Goal: Task Accomplishment & Management: Manage account settings

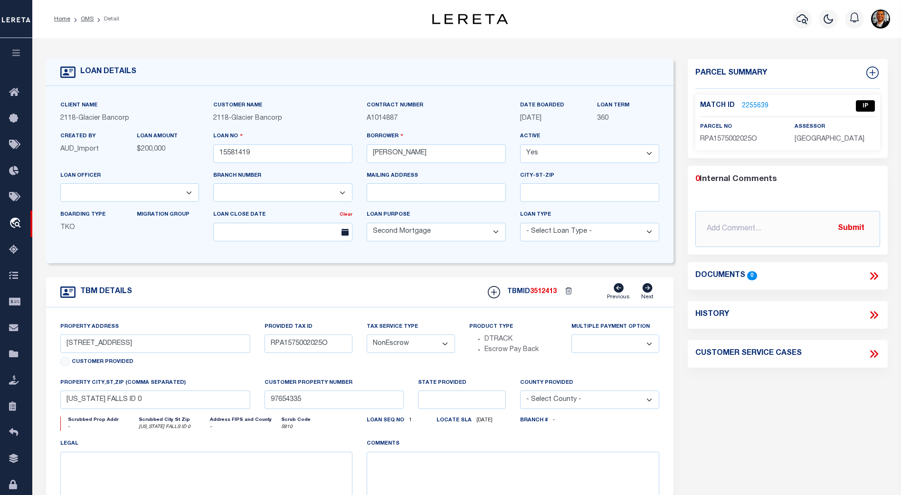
select select "164180"
select select "3688"
select select "100"
select select "NonEscrow"
click at [13, 485] on icon at bounding box center [16, 485] width 15 height 12
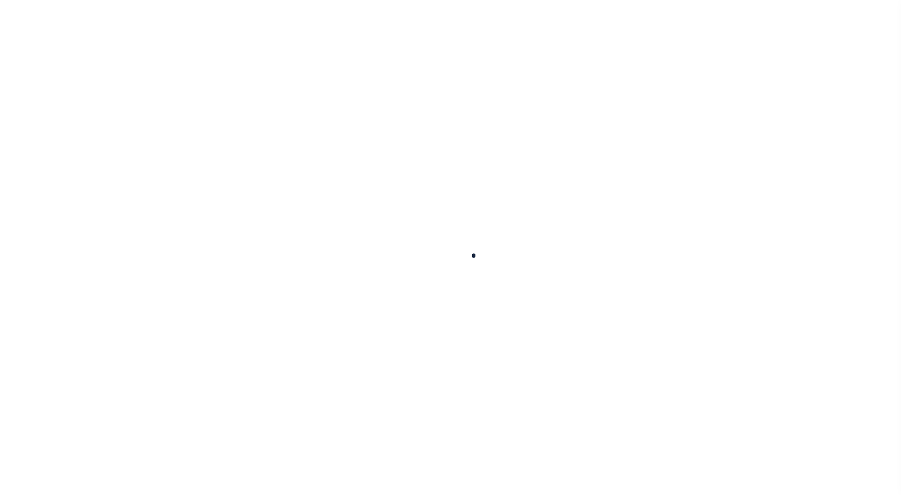
select select "100"
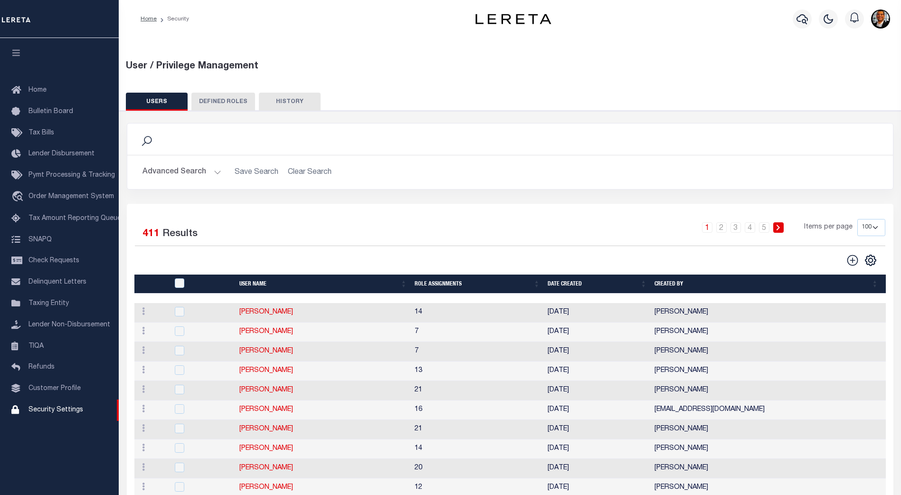
click at [228, 103] on button "DEFINED ROLES" at bounding box center [223, 102] width 64 height 18
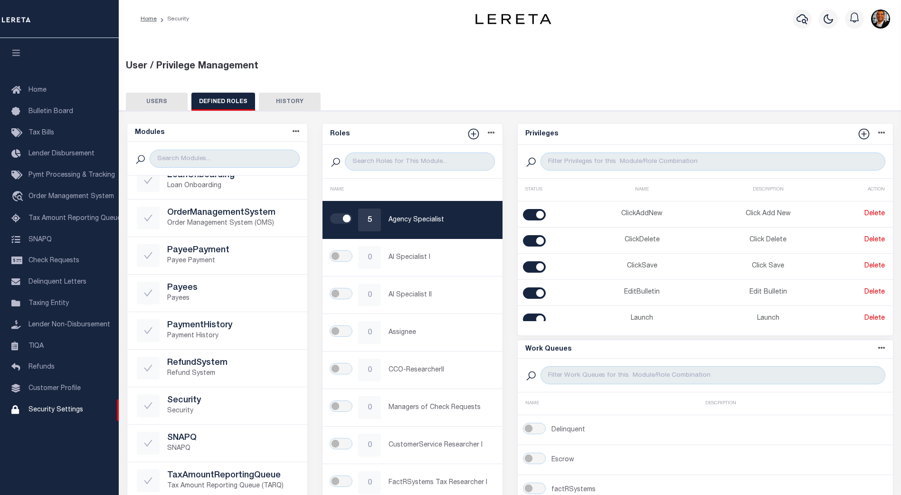
scroll to position [376, 0]
click at [157, 101] on button "USERS" at bounding box center [157, 102] width 62 height 18
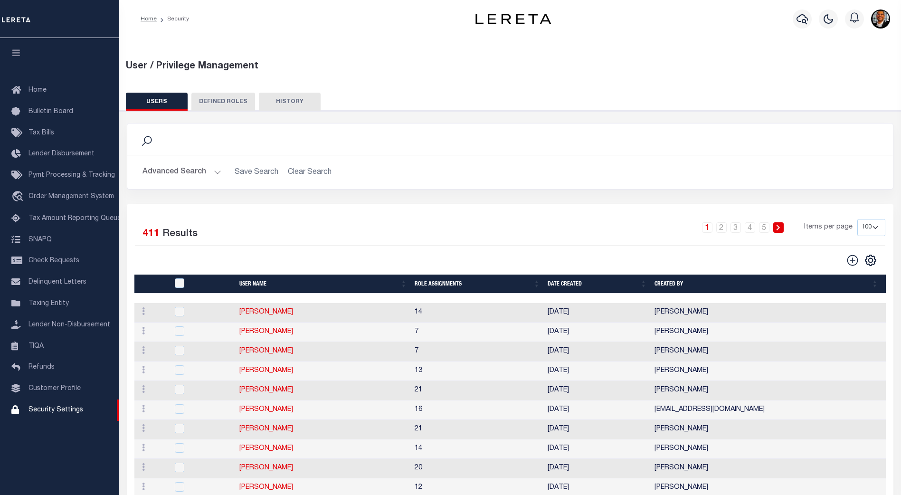
click at [213, 170] on button "Advanced Search" at bounding box center [182, 172] width 79 height 19
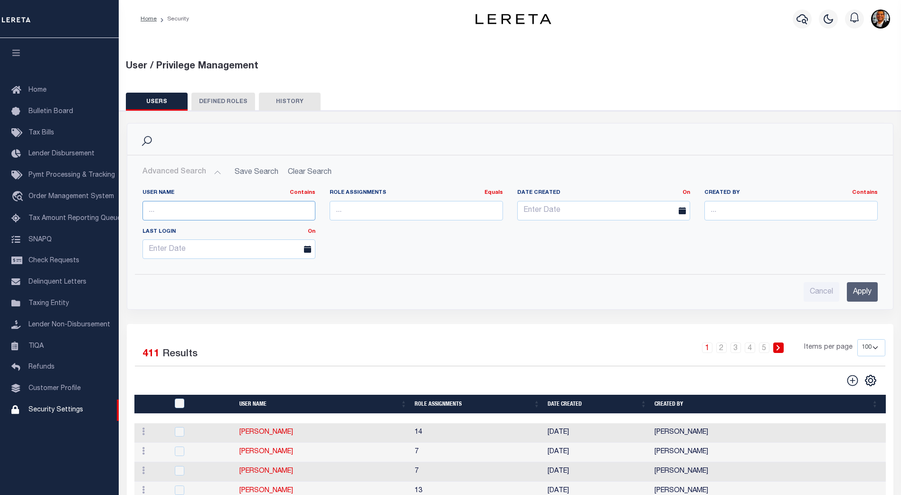
click at [175, 212] on input "text" at bounding box center [229, 210] width 173 height 19
type input "Michael"
click at [867, 293] on input "Apply" at bounding box center [862, 291] width 31 height 19
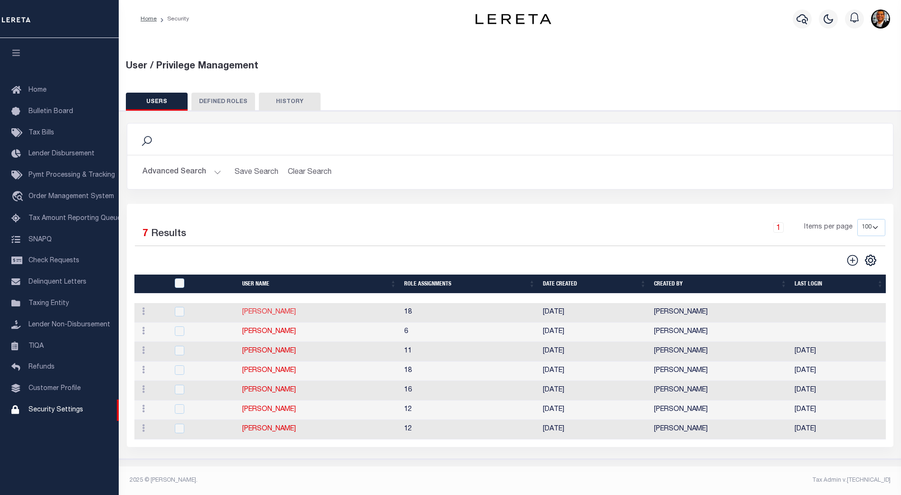
click at [267, 312] on link "[PERSON_NAME]" at bounding box center [269, 312] width 54 height 7
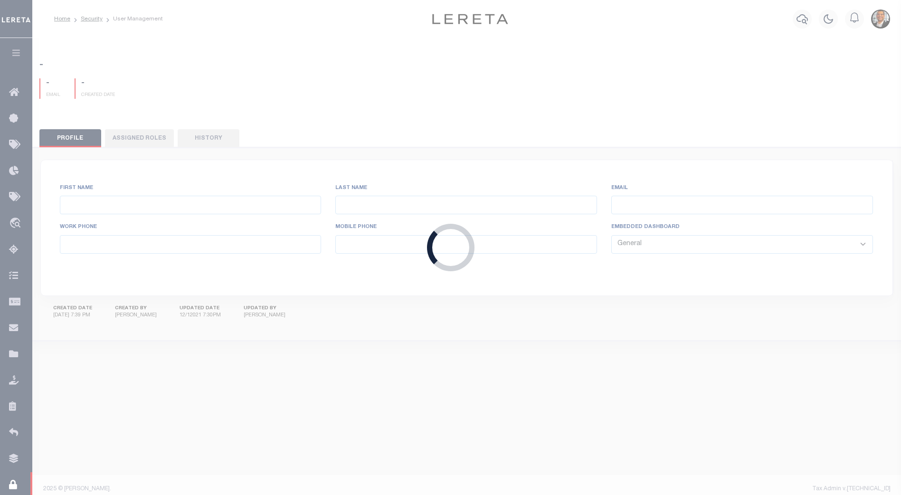
type input "Kellogg,"
type input "Michael"
type input "mkellogg@lereta.net"
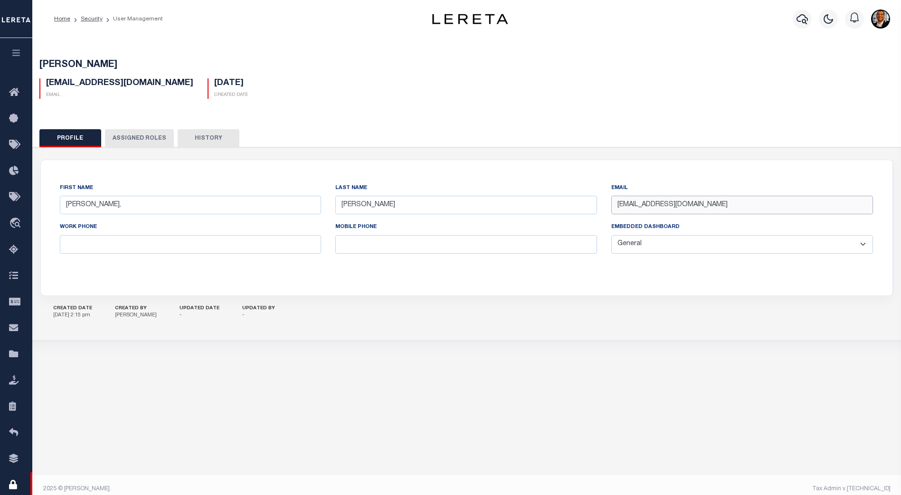
drag, startPoint x: 687, startPoint y: 205, endPoint x: 594, endPoint y: 210, distance: 93.3
click at [594, 210] on div "First Name Kellogg, Last Name Michael Email mkellogg@lereta.net Work Phone Mobi…" at bounding box center [467, 228] width 828 height 90
click at [152, 139] on button "Assigned Roles" at bounding box center [139, 138] width 69 height 18
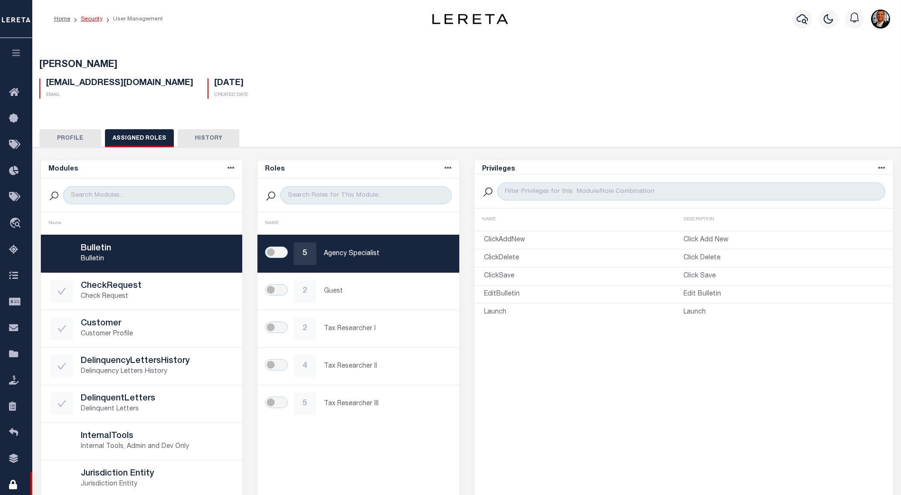
click at [92, 19] on link "Security" at bounding box center [92, 19] width 22 height 6
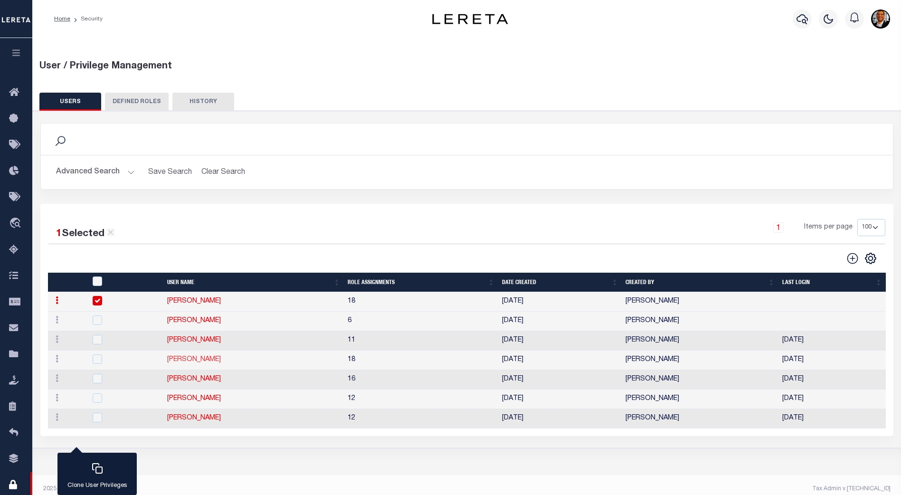
click at [185, 360] on link "[PERSON_NAME]" at bounding box center [194, 359] width 54 height 7
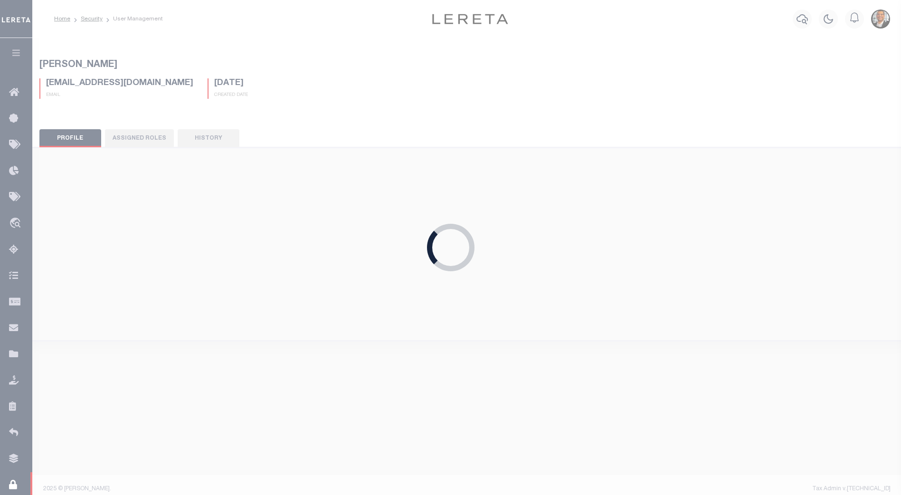
type input "Michael"
type input "Kellogg"
type input "Michael.Kellogg@accumatch.com"
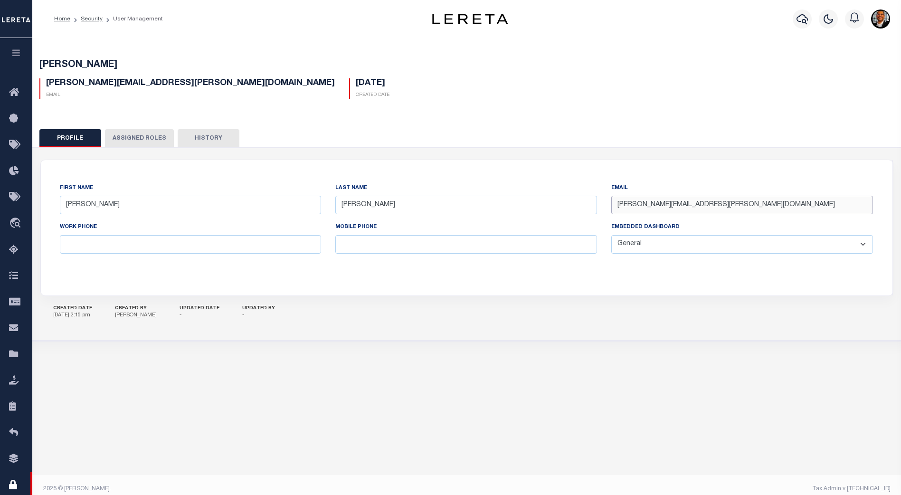
drag, startPoint x: 734, startPoint y: 206, endPoint x: 591, endPoint y: 205, distance: 143.5
click at [591, 205] on div "First Name Michael Last Name Kellogg Email Michael.Kellogg@accumatch.com Work P…" at bounding box center [467, 228] width 828 height 90
click at [134, 137] on button "Assigned Roles" at bounding box center [139, 138] width 69 height 18
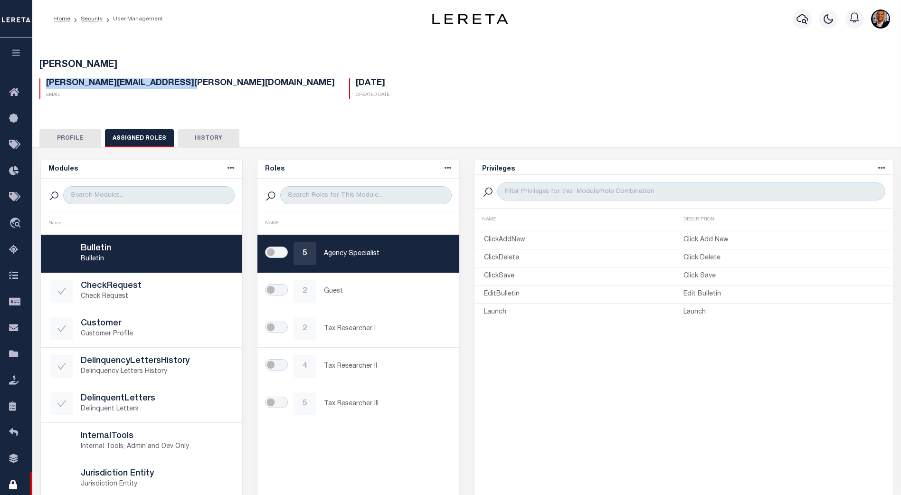
drag, startPoint x: 48, startPoint y: 83, endPoint x: 181, endPoint y: 83, distance: 132.5
click at [181, 83] on h5 "Michael.Kellogg@accumatch.com" at bounding box center [190, 83] width 289 height 10
click at [187, 79] on div "Michael.Kellogg@accumatch.com Email" at bounding box center [187, 88] width 310 height 20
click at [95, 18] on link "Security" at bounding box center [92, 19] width 22 height 6
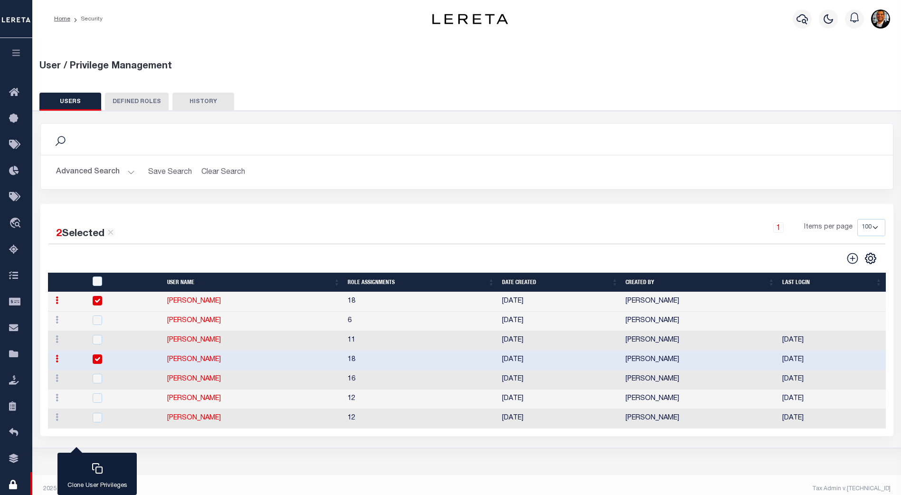
drag, startPoint x: 98, startPoint y: 358, endPoint x: 98, endPoint y: 345, distance: 13.3
click at [98, 356] on input "checkbox" at bounding box center [98, 359] width 10 height 10
checkbox input "false"
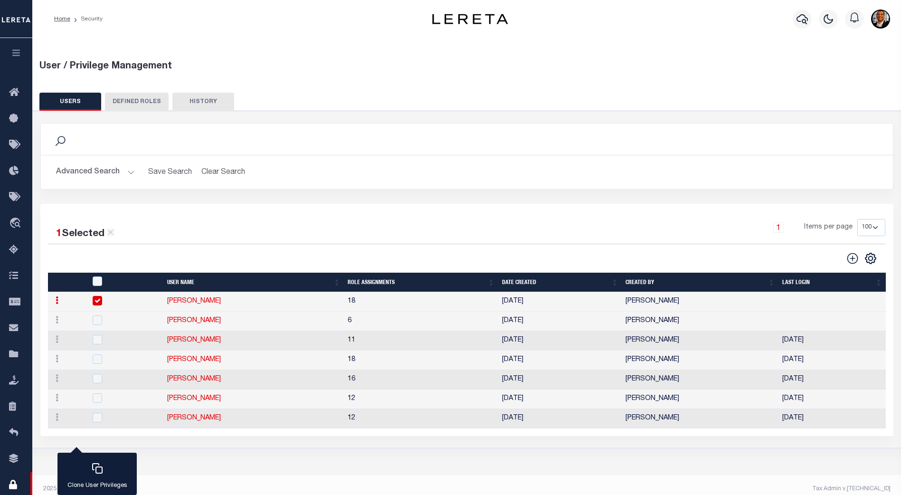
click at [98, 302] on input "checkbox" at bounding box center [98, 301] width 10 height 10
checkbox input "false"
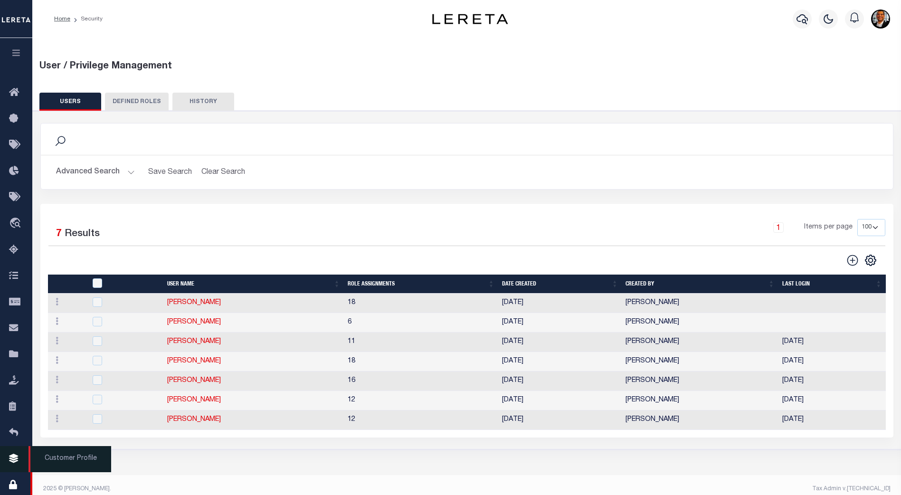
click at [14, 460] on icon at bounding box center [16, 459] width 15 height 12
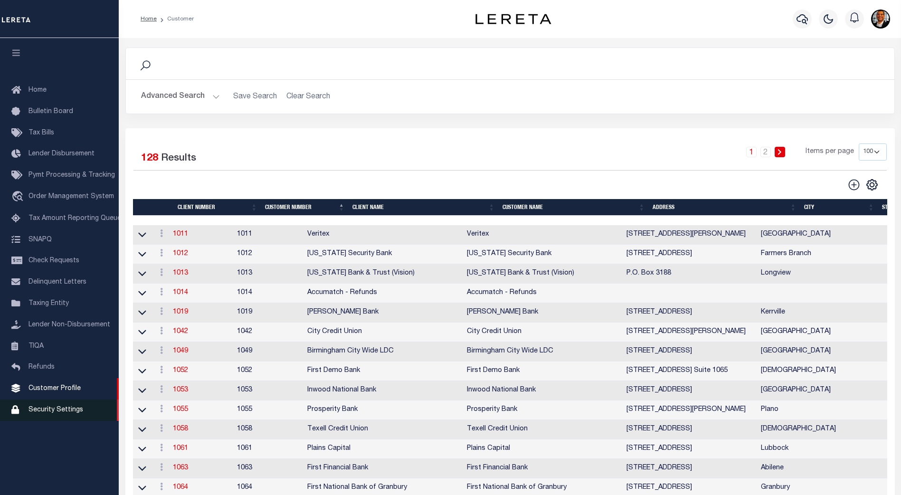
click at [54, 413] on span "Security Settings" at bounding box center [56, 410] width 55 height 7
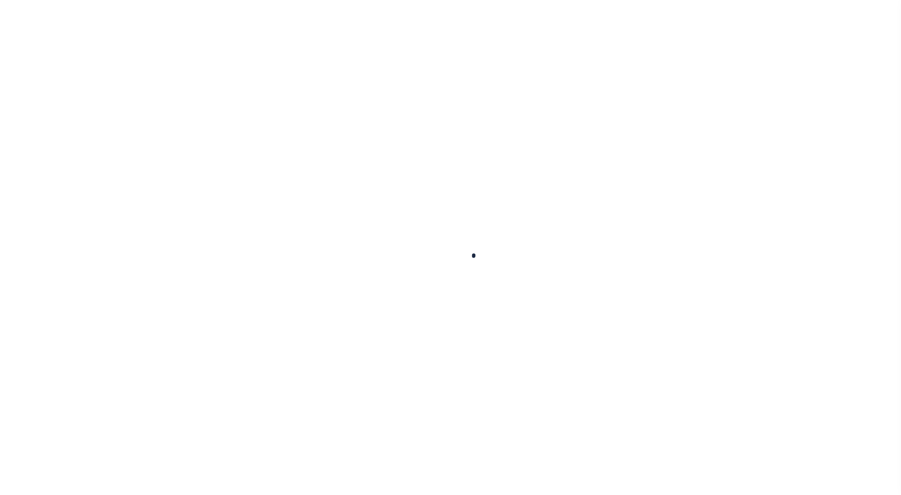
select select "100"
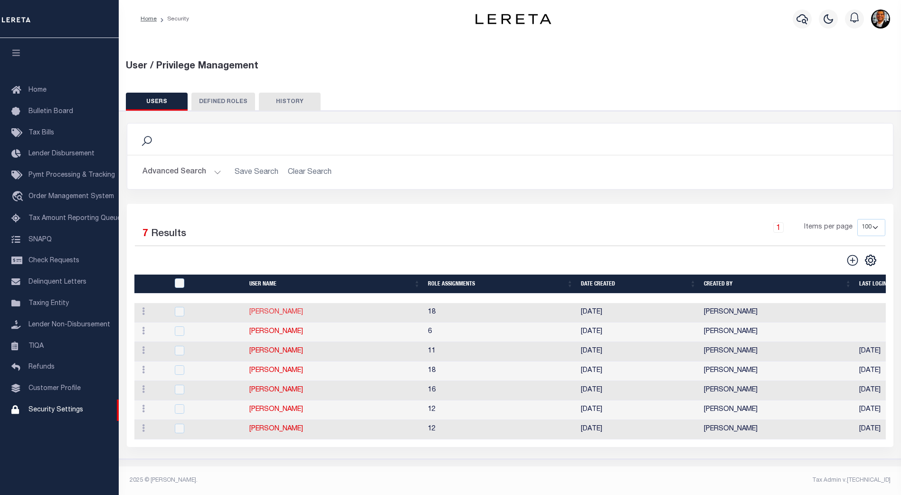
click at [278, 312] on link "[PERSON_NAME]" at bounding box center [276, 312] width 54 height 7
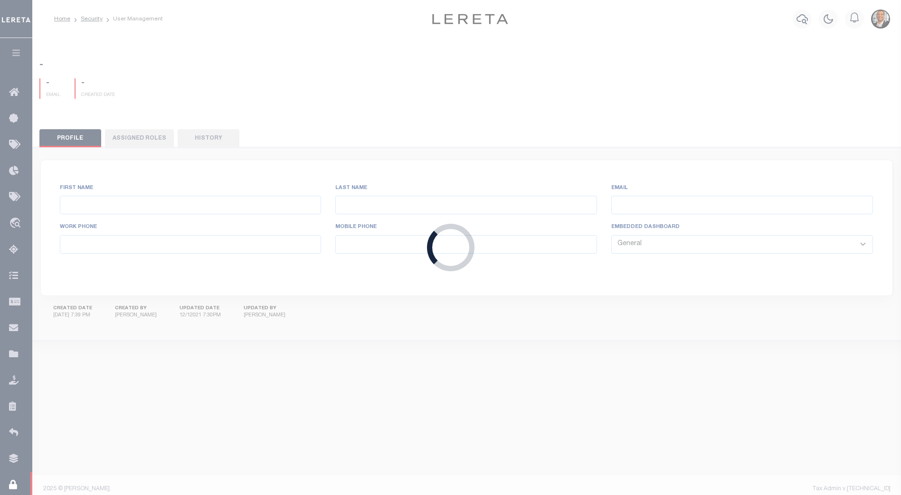
type input "[PERSON_NAME],"
type input "[PERSON_NAME]"
type input "[EMAIL_ADDRESS][DOMAIN_NAME]"
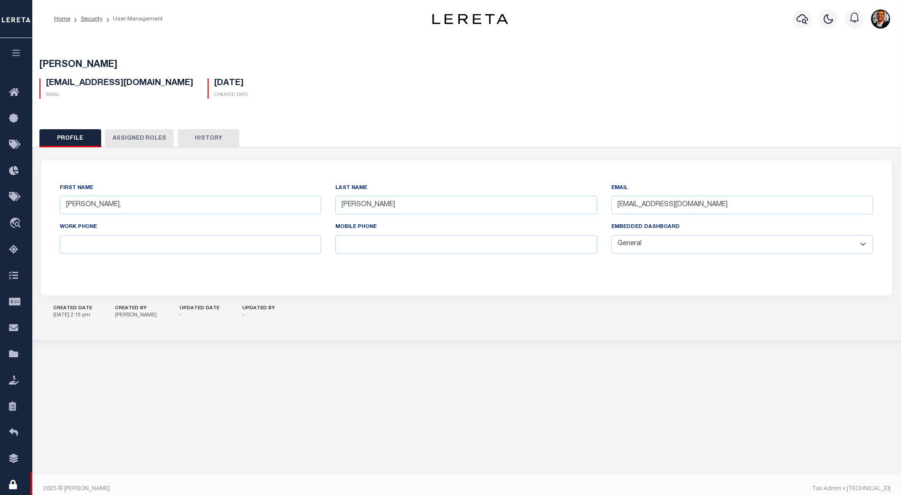
click at [142, 136] on button "Assigned Roles" at bounding box center [139, 138] width 69 height 18
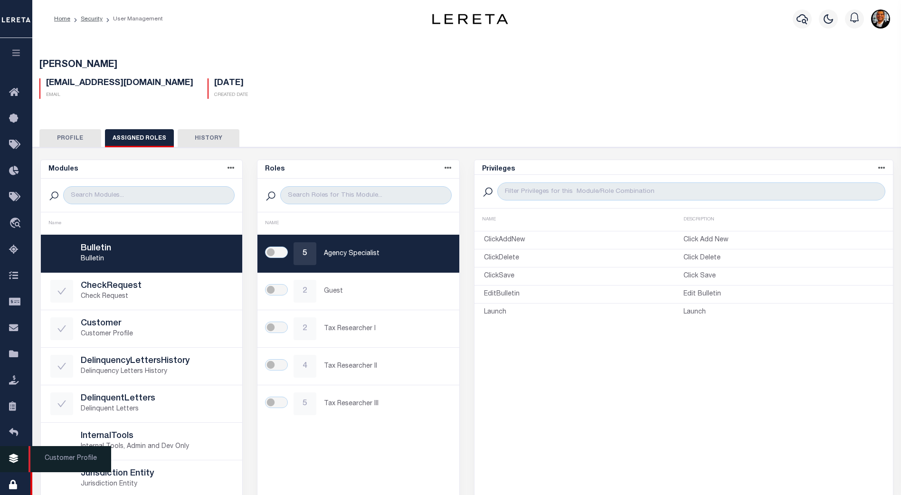
click at [14, 463] on icon at bounding box center [16, 459] width 15 height 12
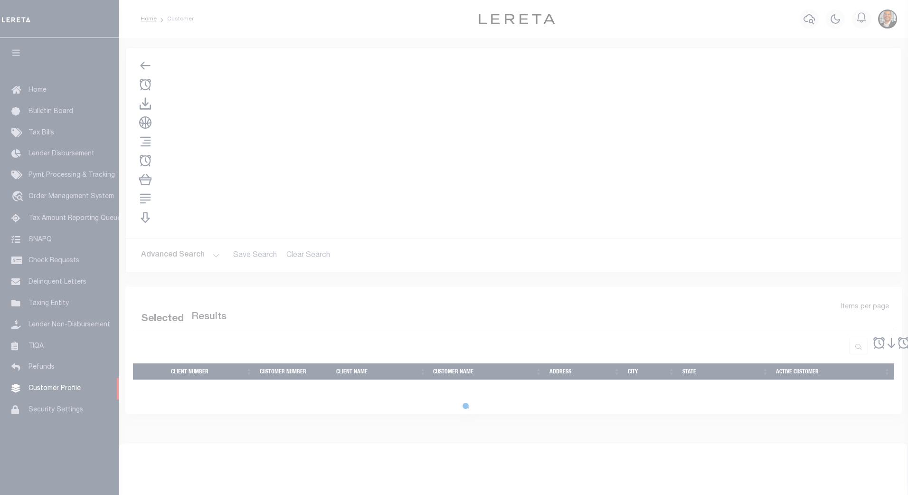
checkbox input "false"
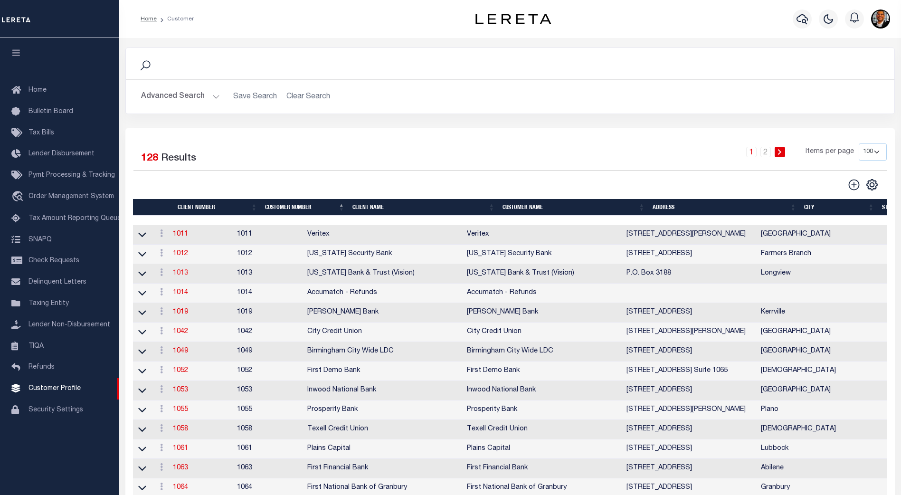
click at [186, 276] on link "1013" at bounding box center [180, 273] width 15 height 7
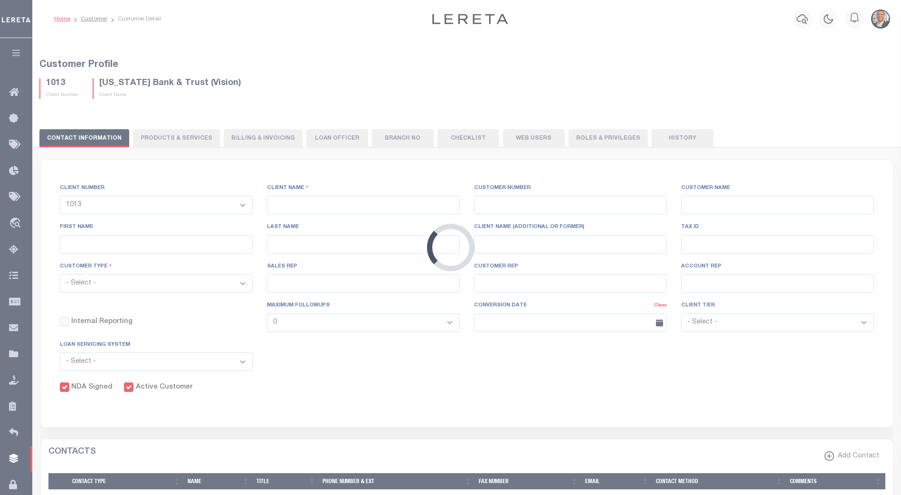
select select
type input "[US_STATE] Bank & Trust (Vision)"
type input "1013"
type input "[US_STATE] Bank & Trust (Vision)"
type input "Maurita"
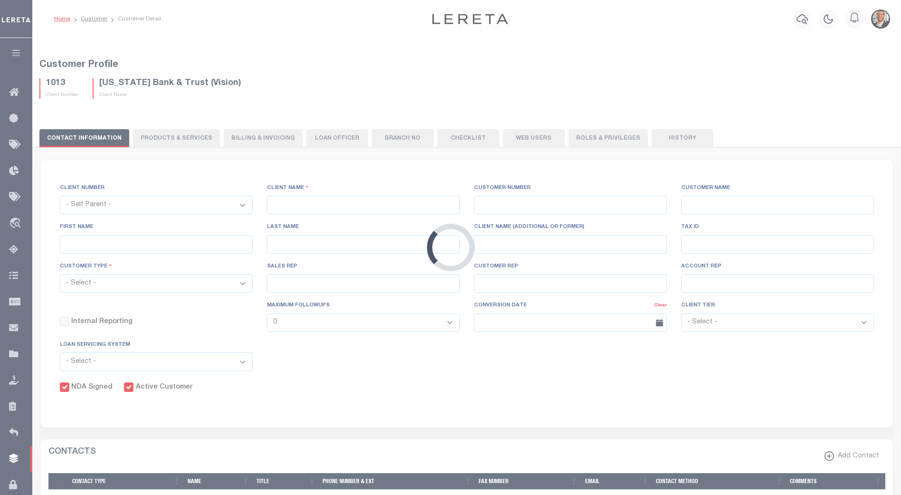
type input "Myers"
select select "Mixed Portfolio"
type input "Shannon Lynch"
type input "Beth Wiebe"
checkbox input "true"
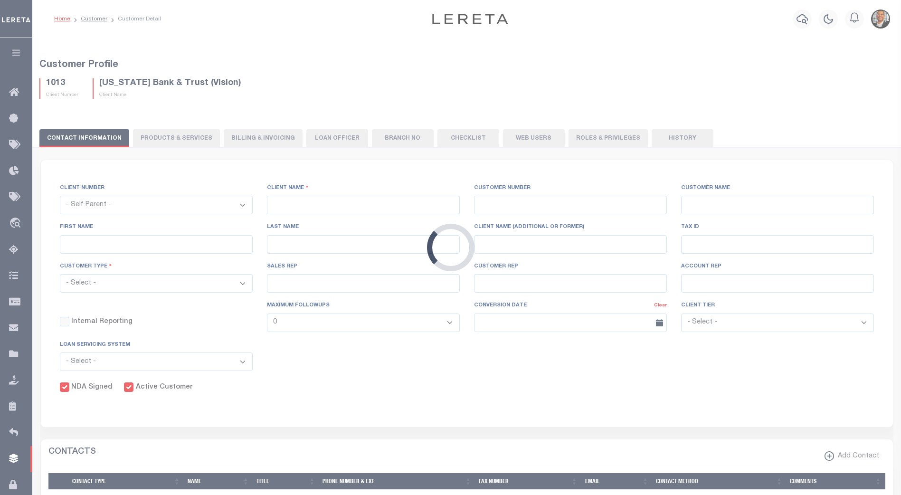
checkbox input "true"
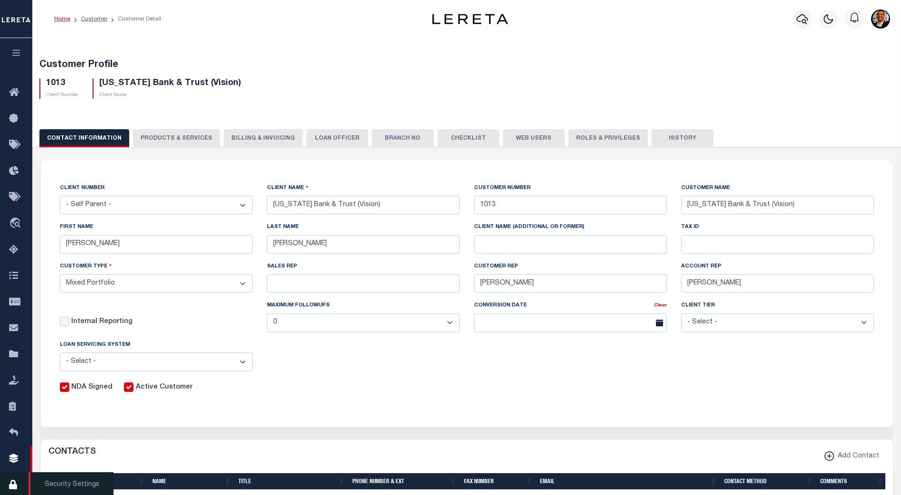
click at [11, 485] on icon at bounding box center [16, 485] width 15 height 12
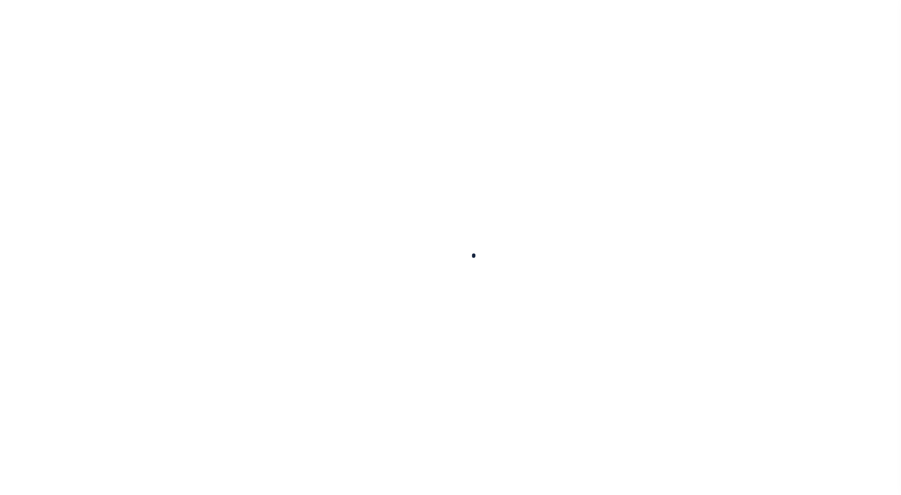
select select "100"
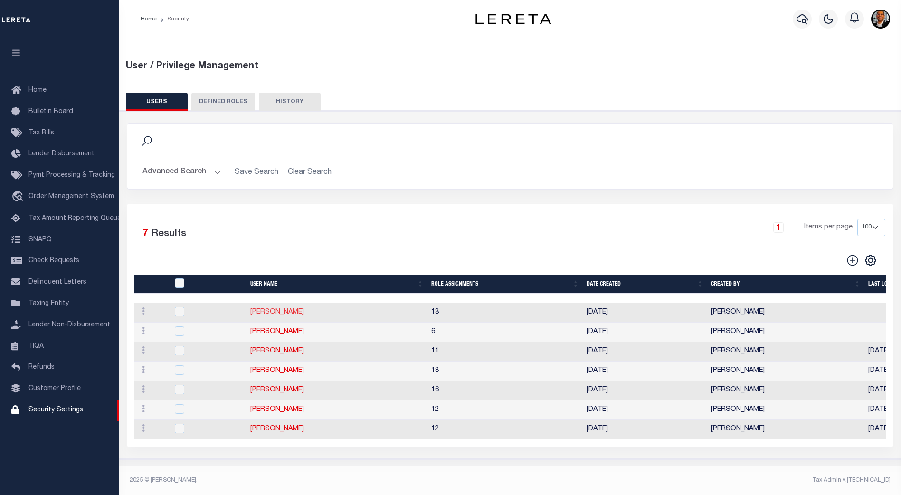
click at [280, 314] on link "[PERSON_NAME]" at bounding box center [277, 312] width 54 height 7
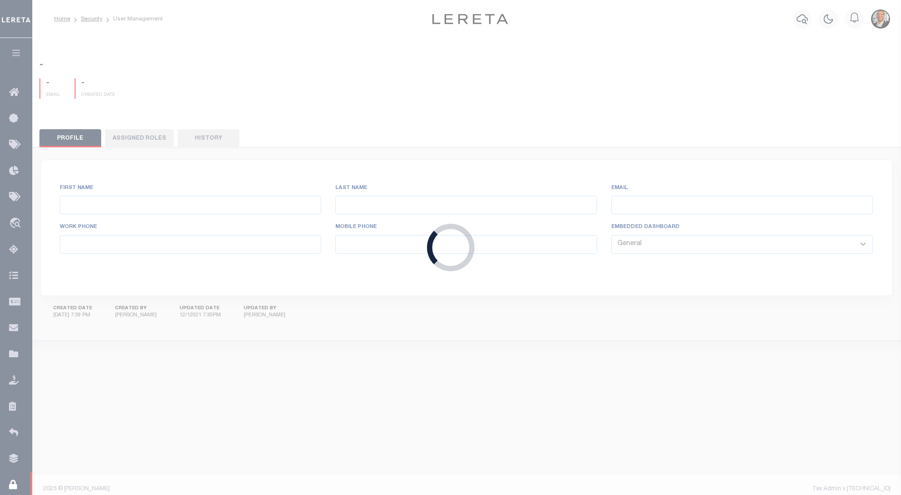
type input "Kellogg,"
type input "Michael"
type input "mkellogg@lereta.net"
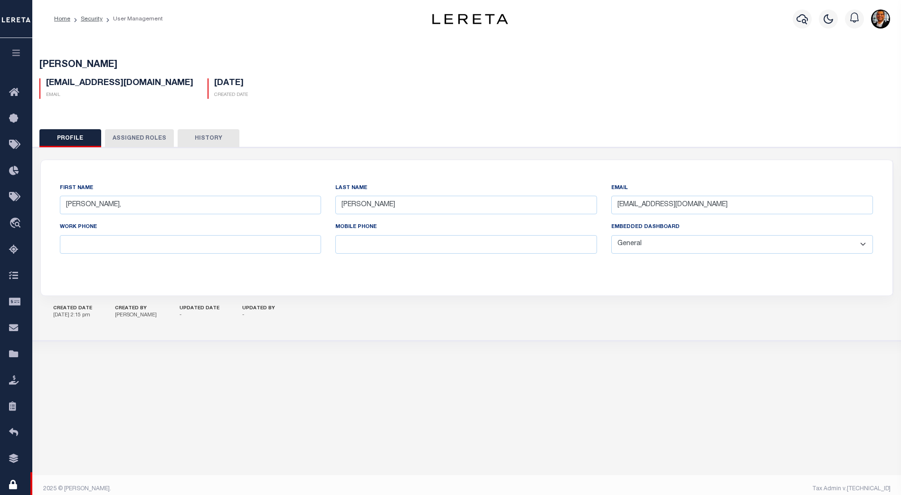
click at [140, 133] on button "Assigned Roles" at bounding box center [139, 138] width 69 height 18
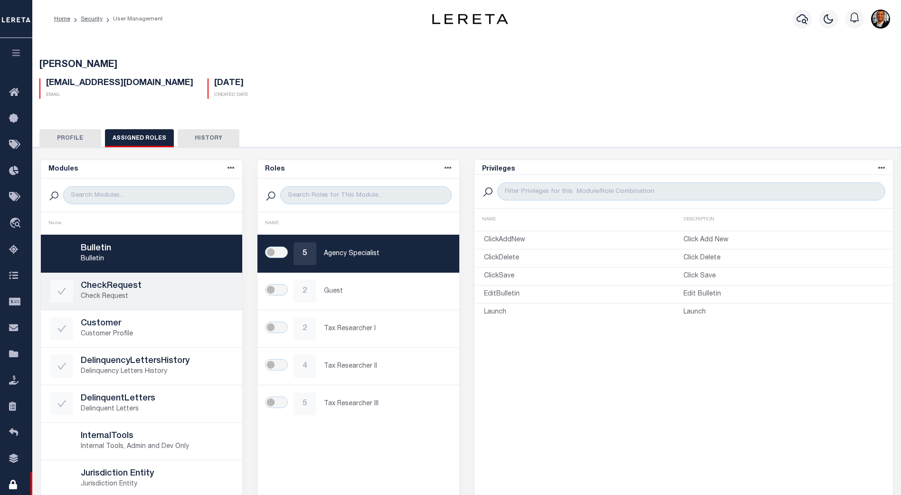
click at [168, 292] on p "Check Request" at bounding box center [157, 297] width 152 height 10
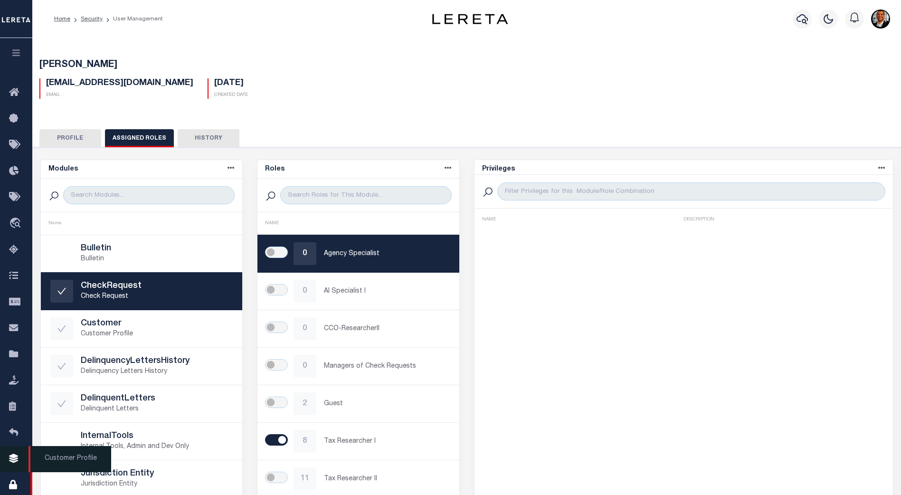
click at [14, 455] on link "Customer Profile" at bounding box center [16, 459] width 32 height 26
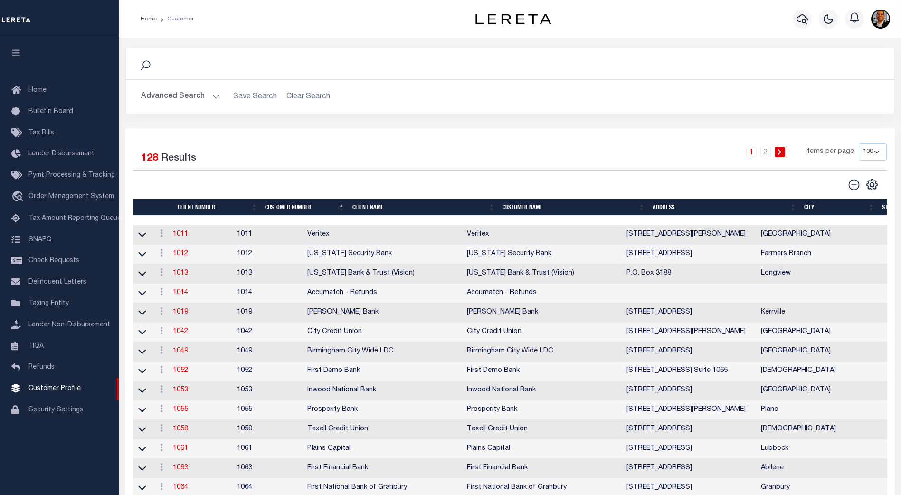
click at [213, 95] on button "Advanced Search" at bounding box center [180, 96] width 79 height 19
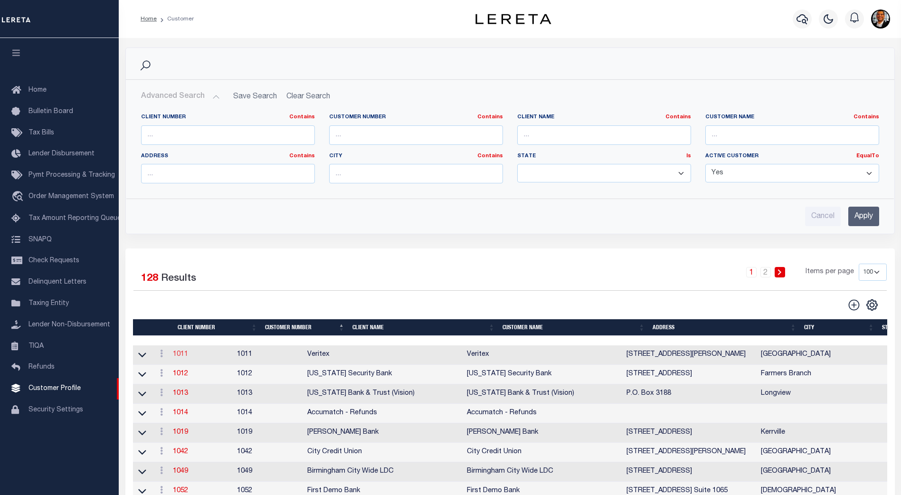
click at [185, 356] on link "1011" at bounding box center [180, 354] width 15 height 7
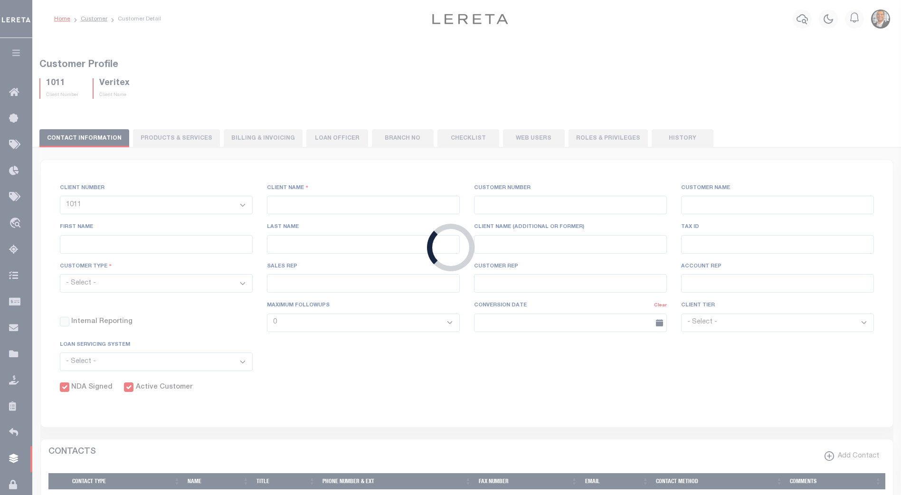
select select
type input "Veritex"
type input "1011"
type input "Veritex"
type input "Guy"
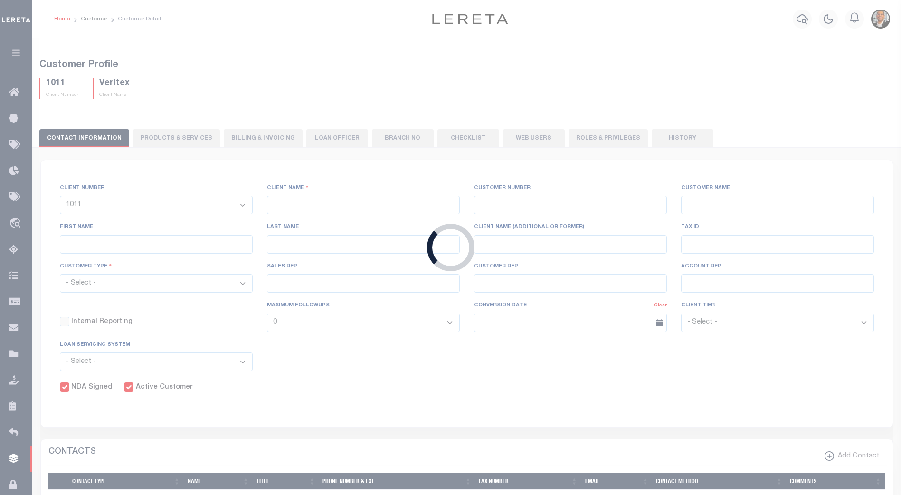
type input "Madison"
select select "Mixed Portfolio"
type input "[PERSON_NAME]"
type input "Beth Wiebe"
type input "11/17/2022"
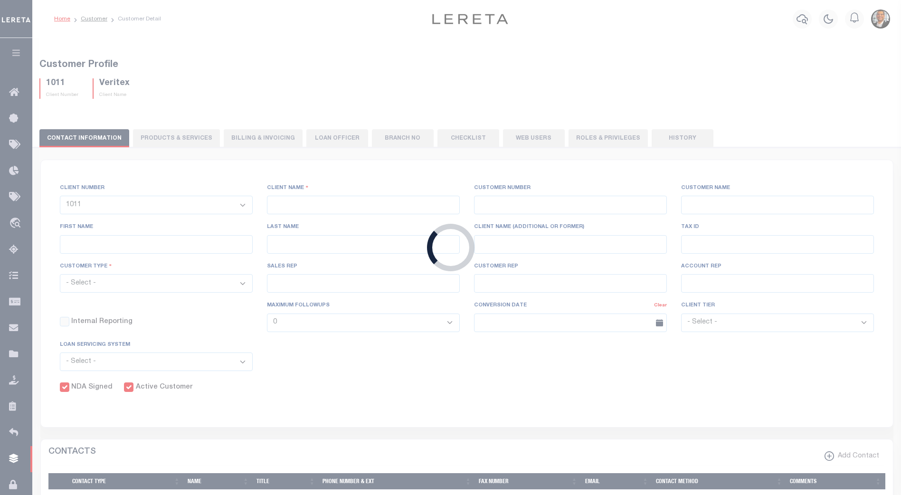
select select "Tier 3"
checkbox input "true"
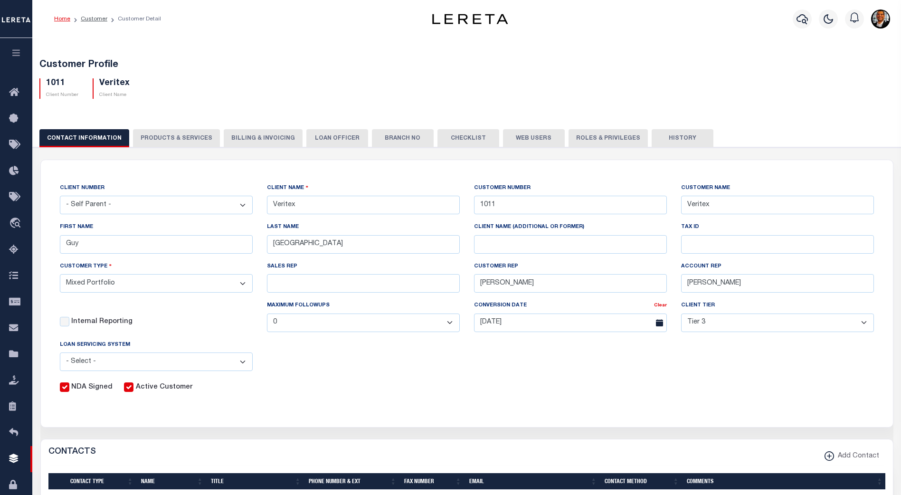
click at [538, 139] on button "Web Users" at bounding box center [534, 138] width 62 height 18
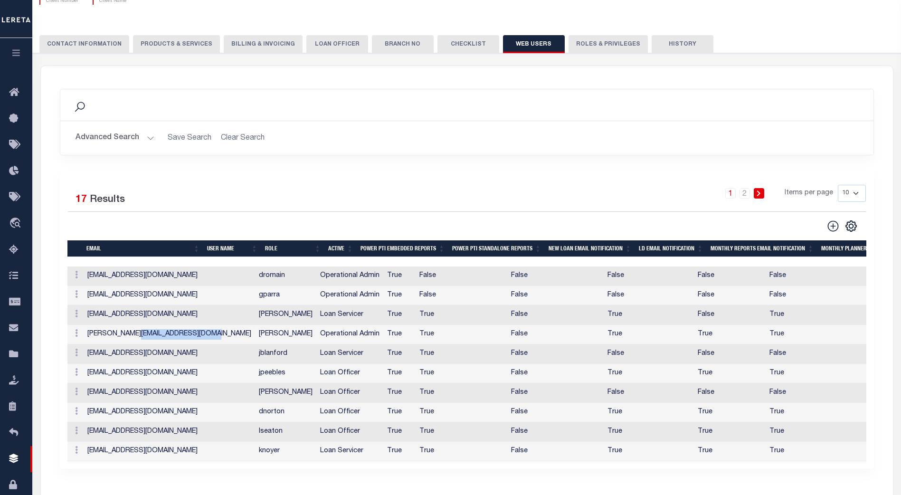
drag, startPoint x: 136, startPoint y: 336, endPoint x: 207, endPoint y: 339, distance: 70.8
click at [207, 339] on td "ahmad.darwish@leretacustomers.com" at bounding box center [169, 334] width 171 height 19
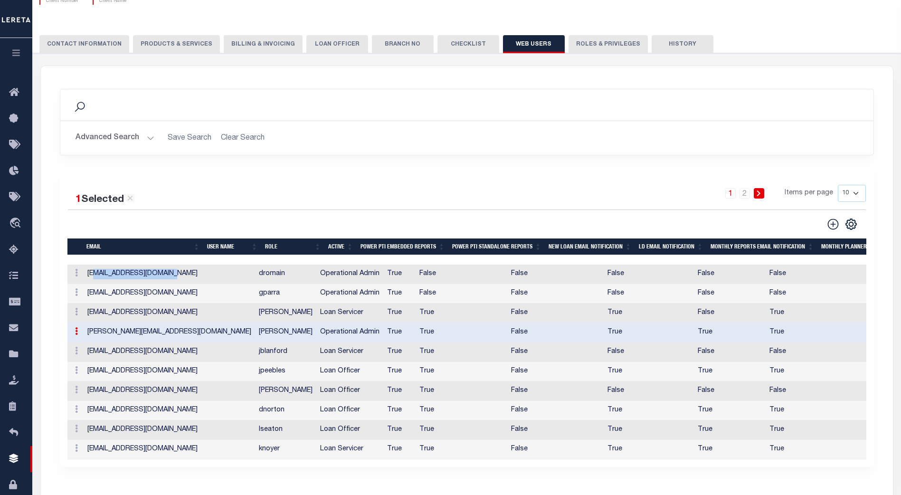
drag, startPoint x: 172, startPoint y: 276, endPoint x: 94, endPoint y: 278, distance: 78.9
click at [94, 278] on td "dromain@veritexbank.com" at bounding box center [169, 274] width 171 height 19
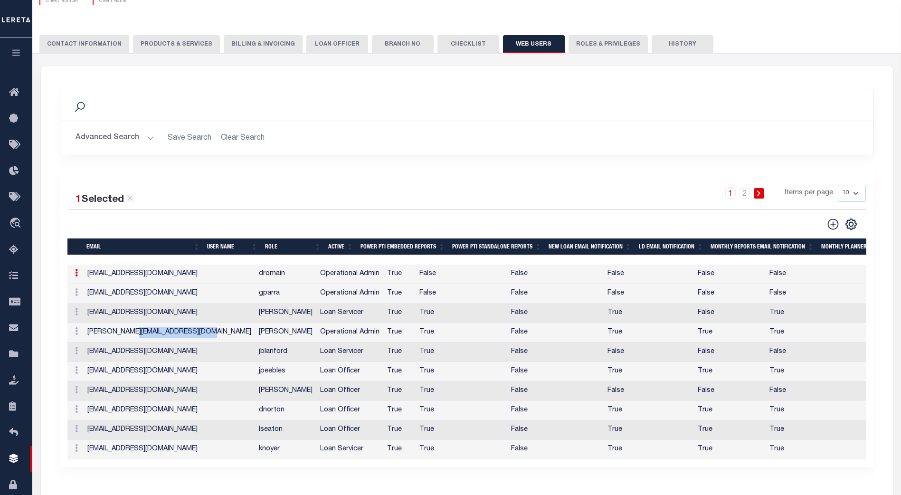
drag, startPoint x: 132, startPoint y: 331, endPoint x: 201, endPoint y: 329, distance: 69.4
click at [201, 329] on td "ahmad.darwish@leretacustomers.com" at bounding box center [169, 332] width 171 height 19
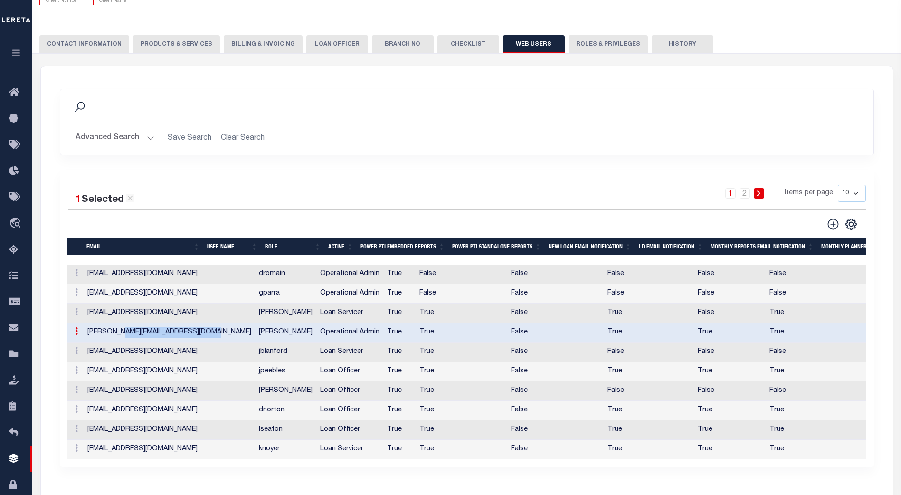
drag, startPoint x: 207, startPoint y: 333, endPoint x: 121, endPoint y: 341, distance: 86.9
click at [121, 341] on td "ahmad.darwish@leretacustomers.com" at bounding box center [169, 332] width 171 height 19
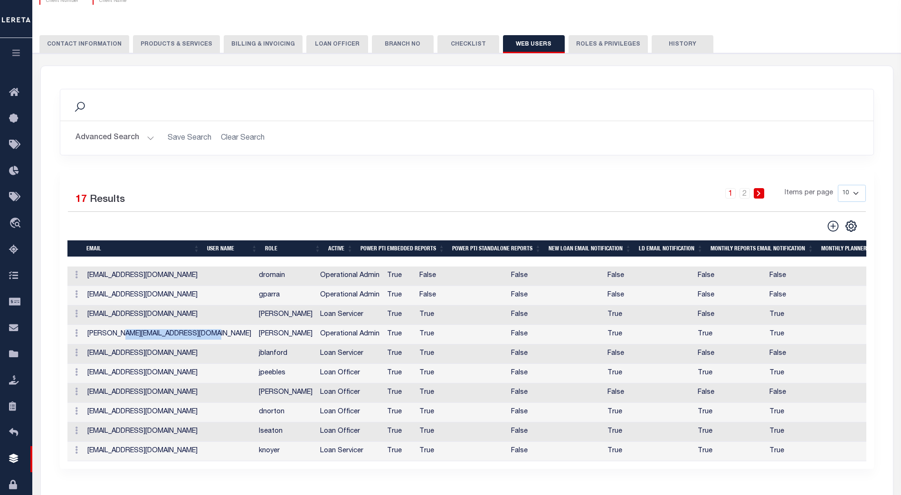
click at [203, 336] on td "ahmad.darwish@leretacustomers.com" at bounding box center [169, 334] width 171 height 19
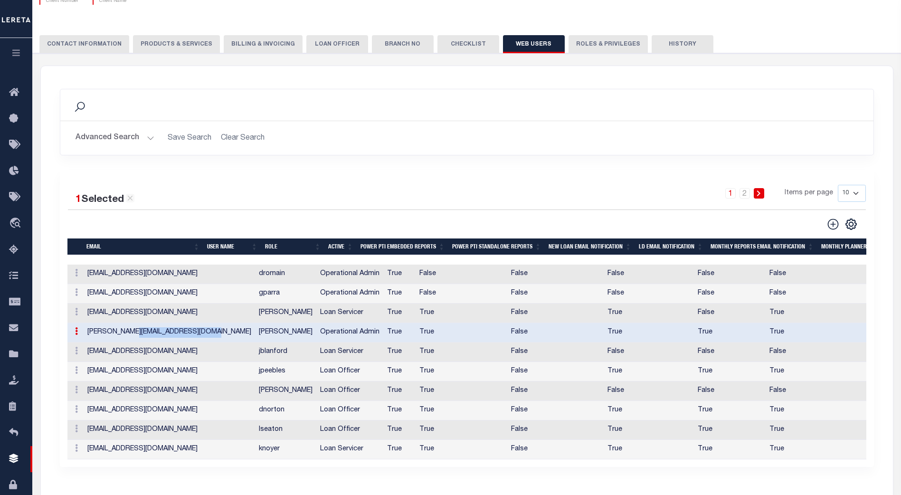
drag, startPoint x: 207, startPoint y: 334, endPoint x: 133, endPoint y: 336, distance: 74.1
click at [133, 336] on td "ahmad.darwish@leretacustomers.com" at bounding box center [169, 332] width 171 height 19
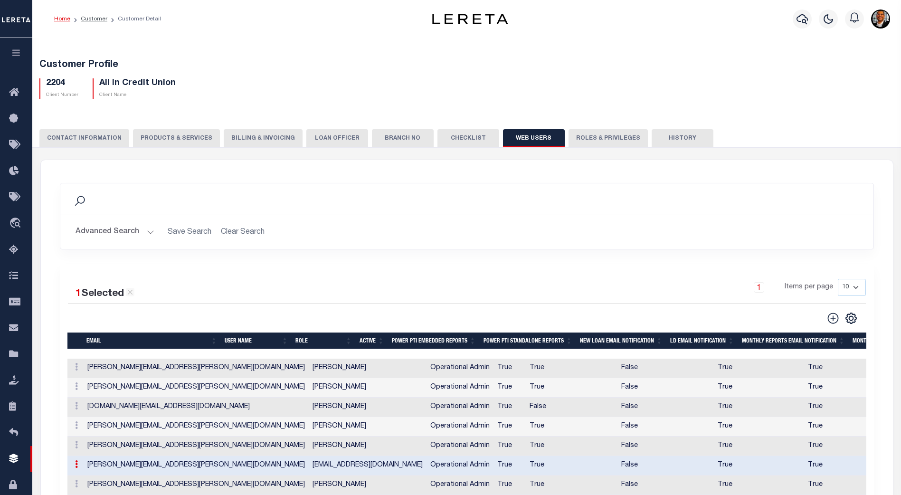
click at [596, 135] on button "Roles & Privileges" at bounding box center [608, 138] width 79 height 18
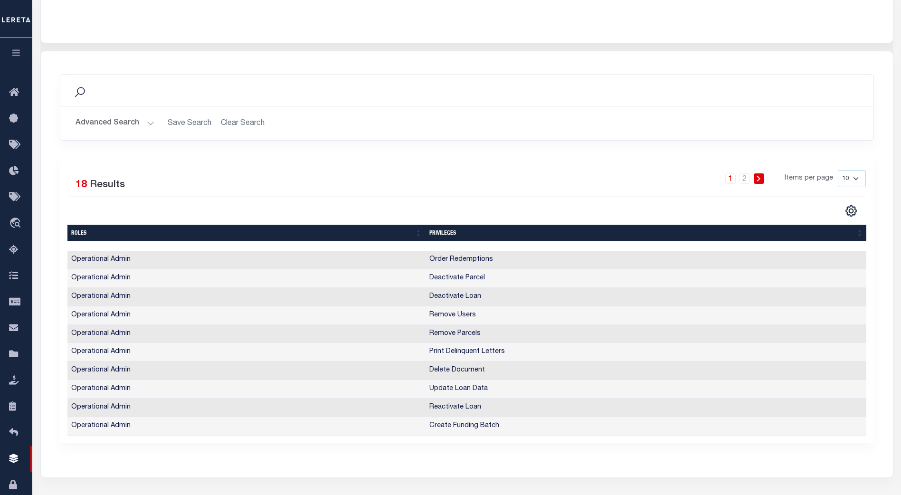
scroll to position [237, 0]
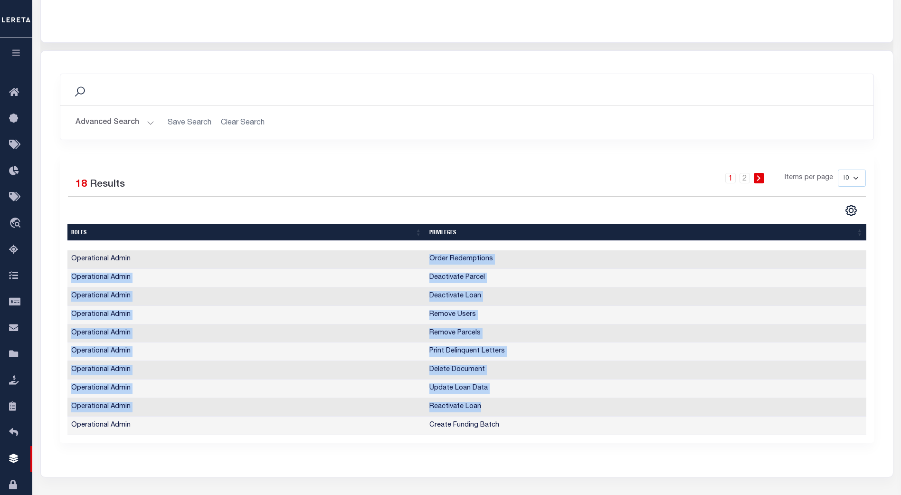
drag, startPoint x: 430, startPoint y: 259, endPoint x: 482, endPoint y: 379, distance: 130.6
click at [483, 399] on tbody "Operational Admin Order Redemptions Operational Admin Deactivate Parcel Operati…" at bounding box center [466, 342] width 799 height 185
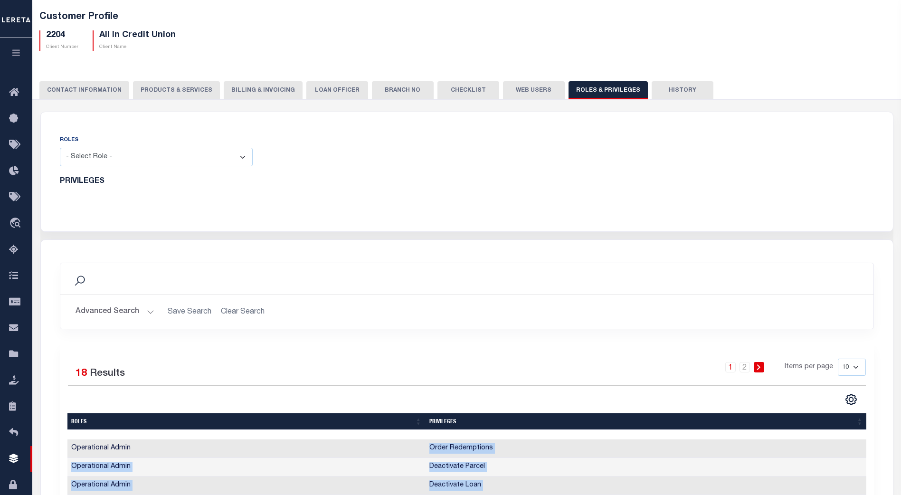
scroll to position [48, 0]
click at [241, 157] on select "- Select Role - Loan Officer Loan Servicer Operational Admin View Only" at bounding box center [156, 157] width 193 height 19
click at [242, 156] on select "- Select Role - Loan Officer Loan Servicer Operational Admin View Only" at bounding box center [156, 157] width 193 height 19
click at [60, 149] on select "- Select Role - Loan Officer Loan Servicer Operational Admin View Only" at bounding box center [156, 157] width 193 height 19
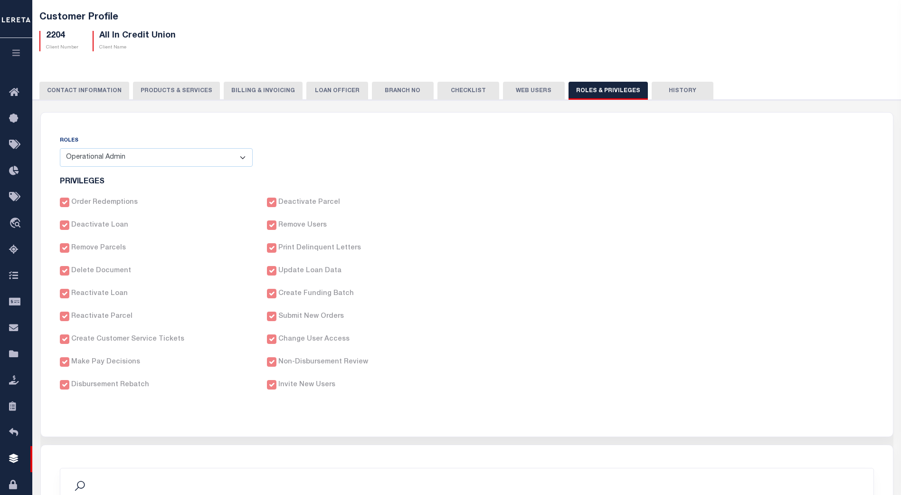
click at [243, 156] on select "- Select Role - Loan Officer Loan Servicer Operational Admin View Only" at bounding box center [156, 157] width 193 height 19
click at [60, 149] on select "- Select Role - Loan Officer Loan Servicer Operational Admin View Only" at bounding box center [156, 157] width 193 height 19
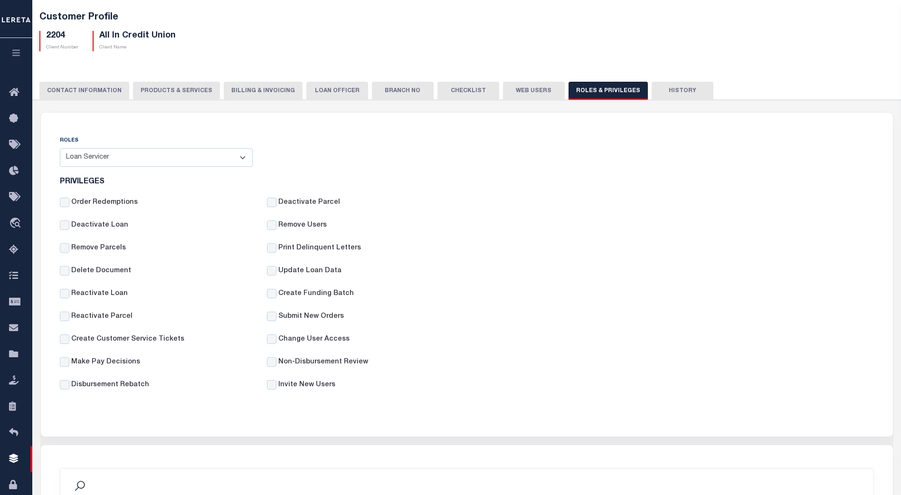
click at [244, 156] on select "- Select Role - Loan Officer Loan Servicer Operational Admin View Only" at bounding box center [156, 157] width 193 height 19
click at [60, 149] on select "- Select Role - Loan Officer Loan Servicer Operational Admin View Only" at bounding box center [156, 157] width 193 height 19
click at [243, 158] on select "- Select Role - Loan Officer Loan Servicer Operational Admin View Only" at bounding box center [156, 157] width 193 height 19
select select "a6a1dd6e-29c5-4ef9-b00d-ac7a45defe3c"
click at [60, 149] on select "- Select Role - Loan Officer Loan Servicer Operational Admin View Only" at bounding box center [156, 157] width 193 height 19
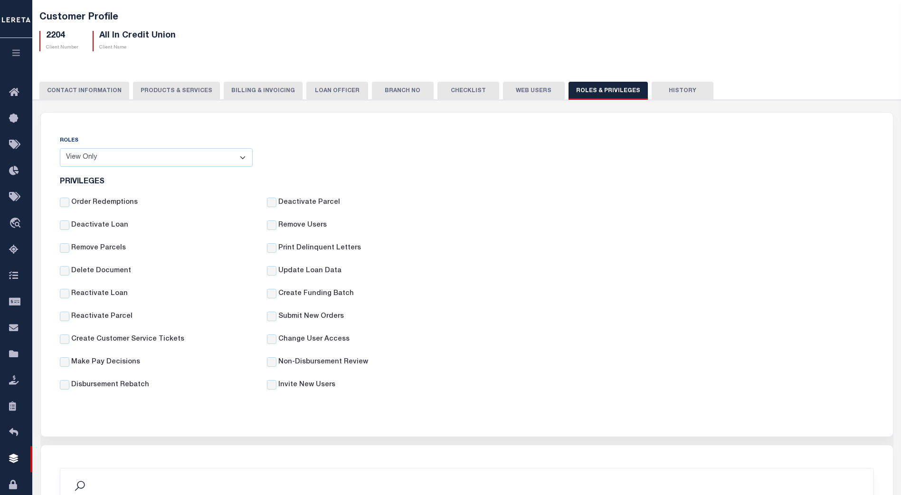
click at [247, 157] on select "- Select Role - Loan Officer Loan Servicer Operational Admin View Only" at bounding box center [156, 157] width 193 height 19
click at [371, 206] on div "Deactivate Parcel" at bounding box center [363, 203] width 193 height 11
click at [244, 158] on select "- Select Role - Loan Officer Loan Servicer Operational Admin View Only" at bounding box center [156, 157] width 193 height 19
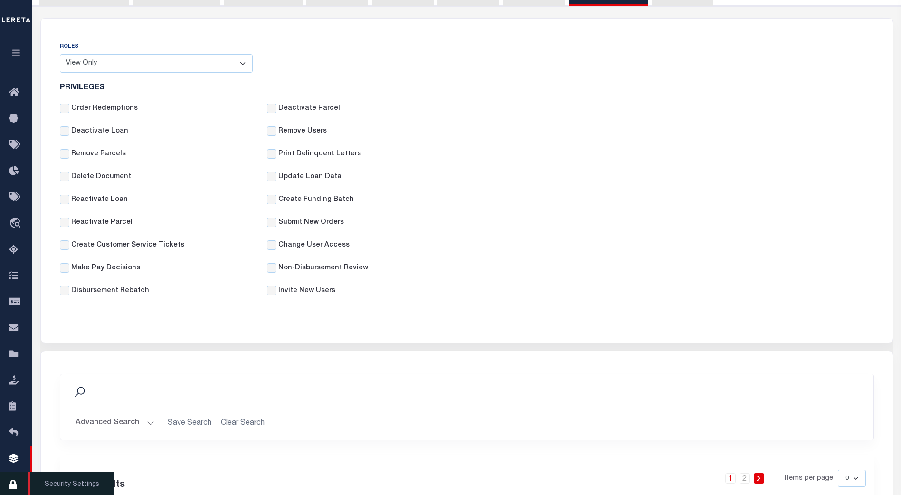
scroll to position [142, 0]
click at [18, 484] on icon at bounding box center [16, 485] width 15 height 12
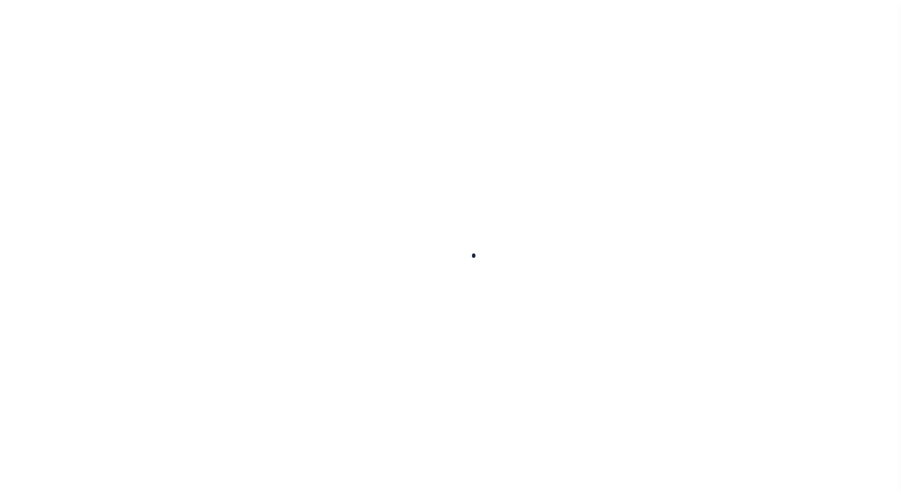
select select "100"
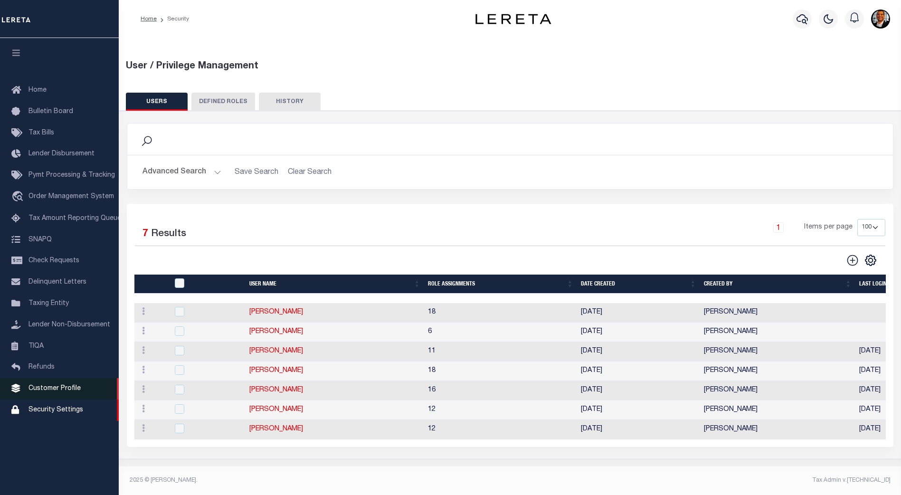
click at [56, 392] on span "Customer Profile" at bounding box center [55, 388] width 52 height 7
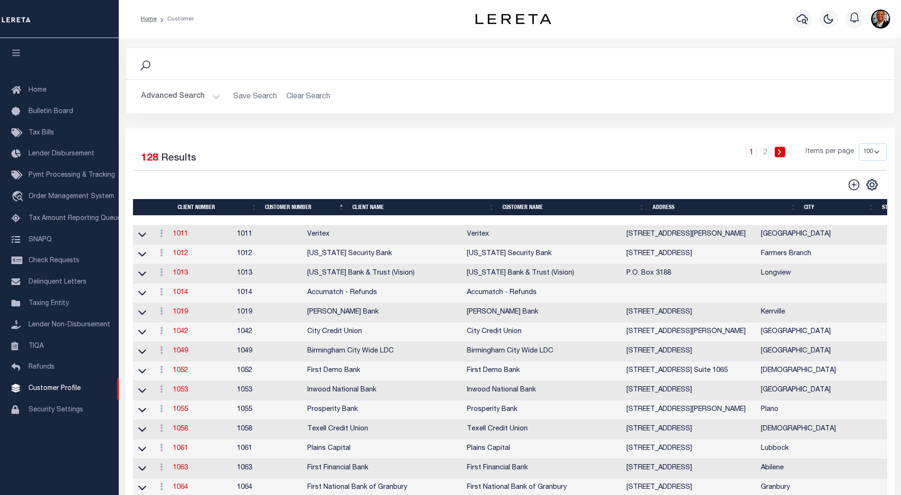
click at [215, 95] on button "Advanced Search" at bounding box center [180, 96] width 79 height 19
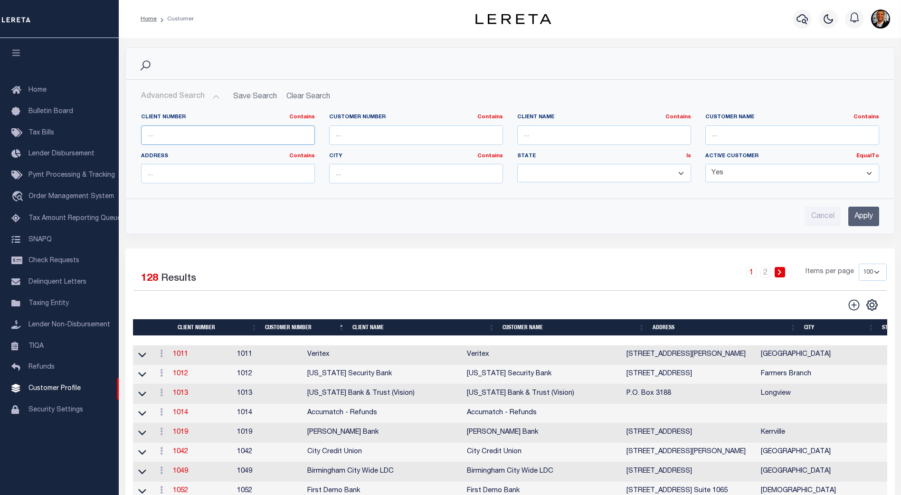
click at [178, 135] on input "text" at bounding box center [228, 134] width 174 height 19
type input "1052"
click at [862, 217] on input "Apply" at bounding box center [863, 216] width 31 height 19
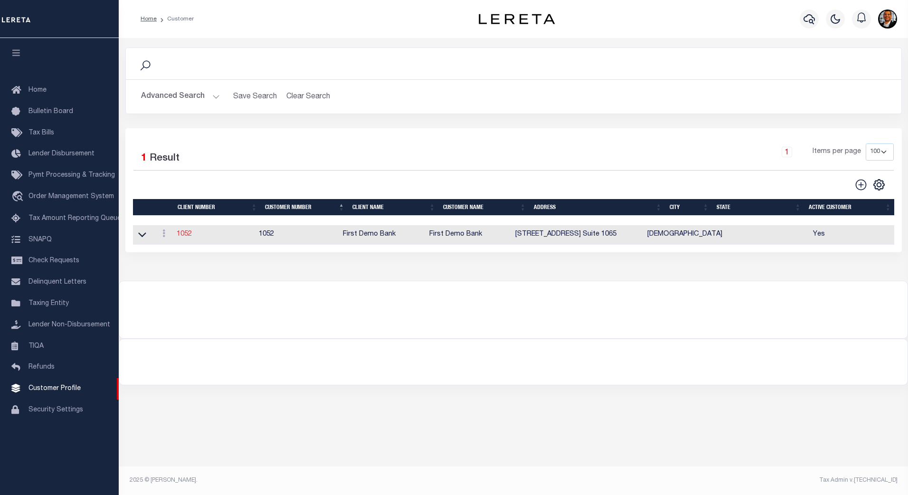
click at [185, 236] on link "1052" at bounding box center [184, 234] width 15 height 7
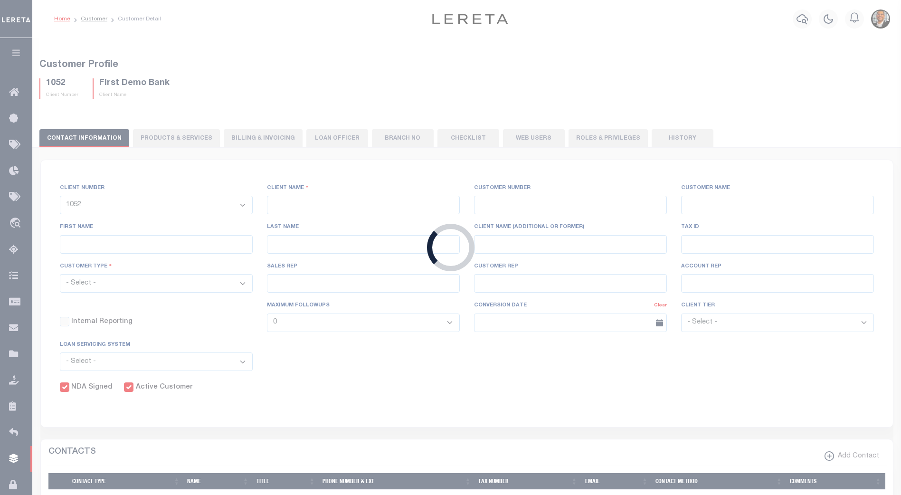
select select
type input "First Demo Bank"
type input "1052"
type input "First Demo Bank"
select select "Mixed Portfolio"
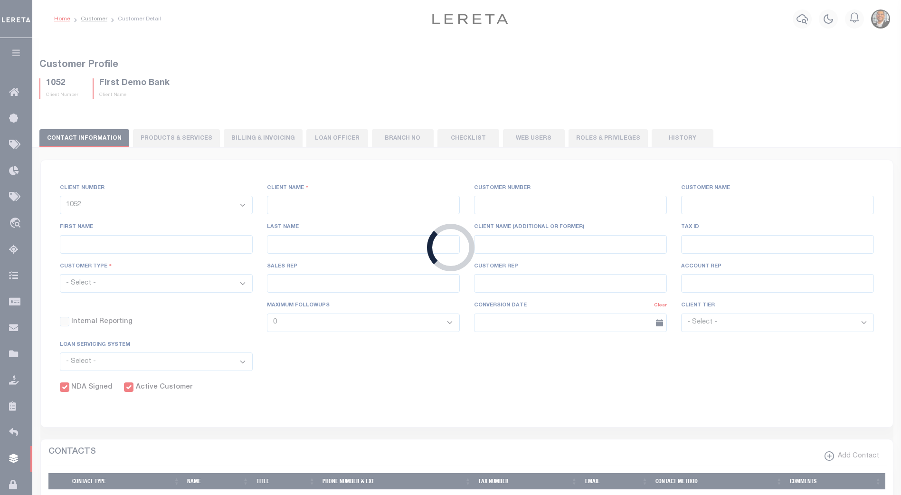
type input "[PERSON_NAME]"
type input "10/30/2022"
select select "Tier 1"
checkbox input "true"
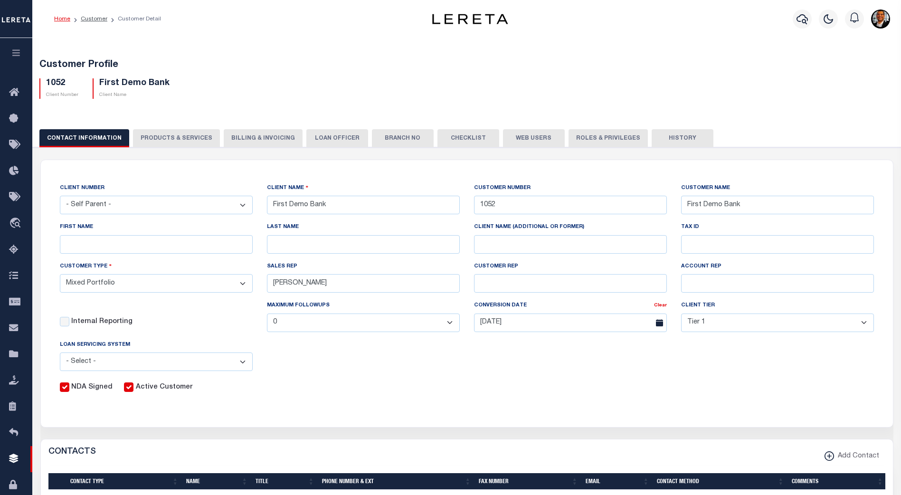
click at [525, 138] on button "Web Users" at bounding box center [534, 138] width 62 height 18
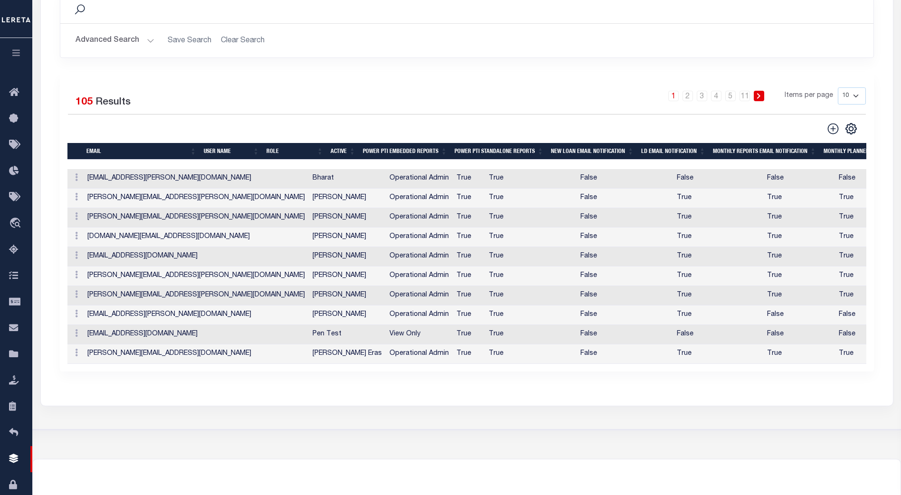
scroll to position [191, 0]
click at [857, 98] on select "10 25 50 100" at bounding box center [852, 96] width 28 height 17
click at [855, 95] on select "10 25 50 100" at bounding box center [852, 96] width 28 height 17
select select "100"
click at [838, 88] on select "10 25 50 100" at bounding box center [852, 96] width 28 height 17
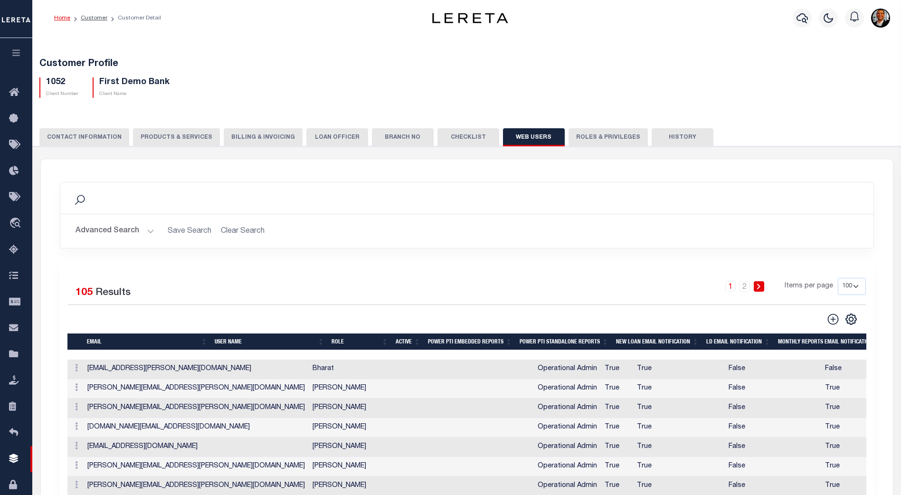
scroll to position [0, 0]
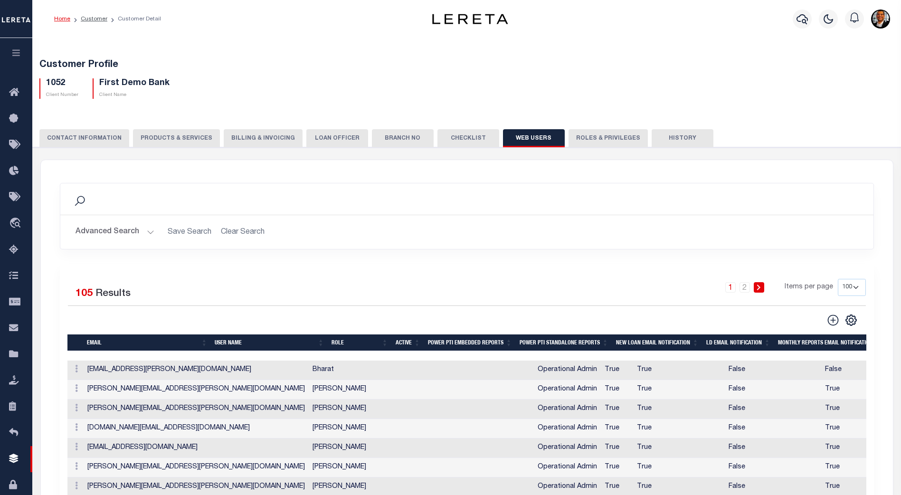
click at [102, 139] on button "CONTACT INFORMATION" at bounding box center [84, 138] width 90 height 18
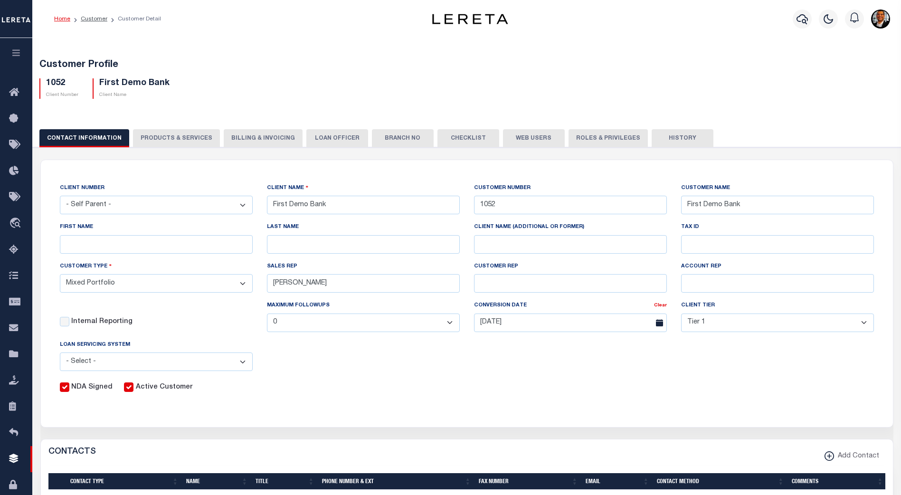
click at [520, 139] on button "Web Users" at bounding box center [534, 138] width 62 height 18
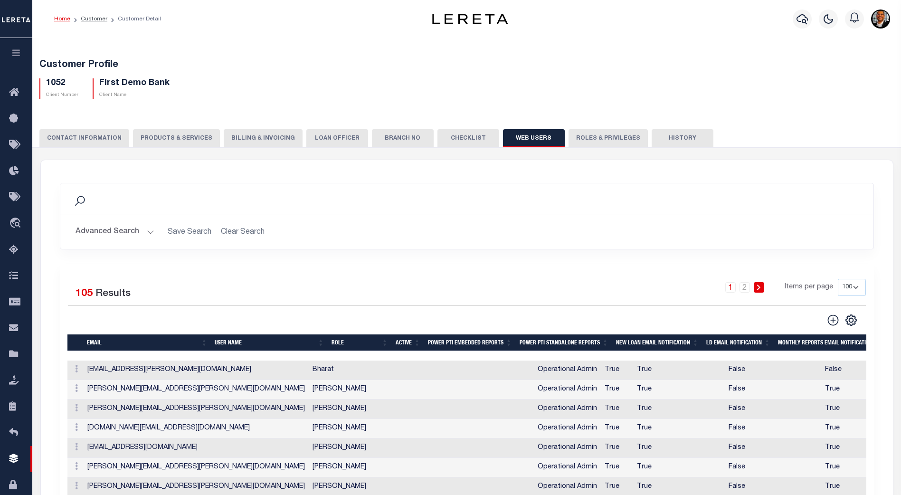
click at [337, 191] on div "Search" at bounding box center [467, 199] width 798 height 16
click at [90, 19] on link "Customer" at bounding box center [94, 19] width 27 height 6
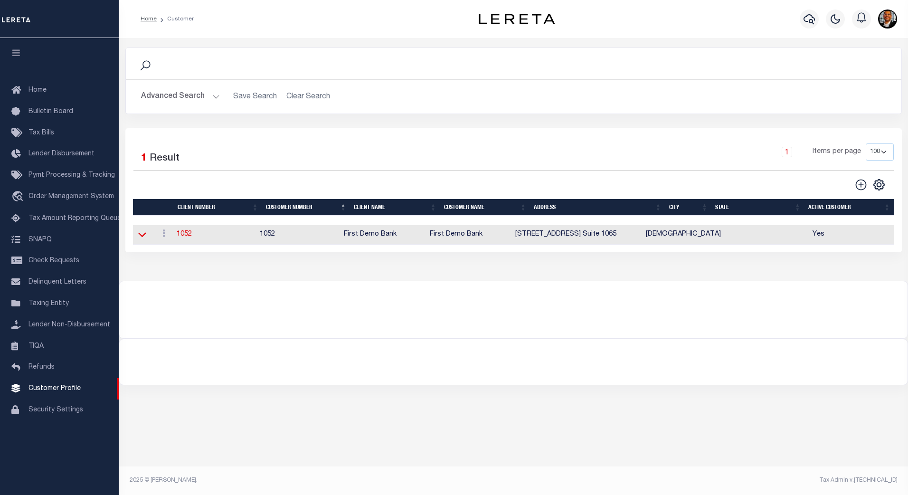
click at [146, 237] on icon at bounding box center [142, 234] width 8 height 10
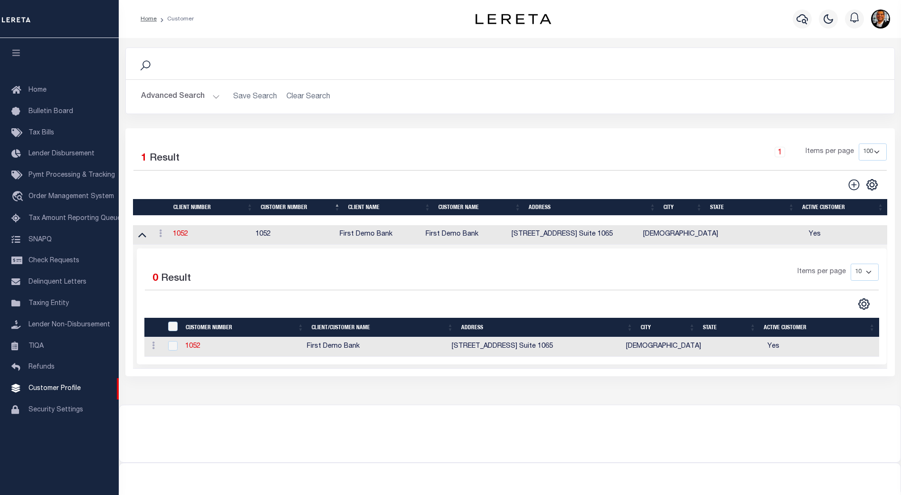
click at [216, 95] on button "Advanced Search" at bounding box center [180, 96] width 79 height 19
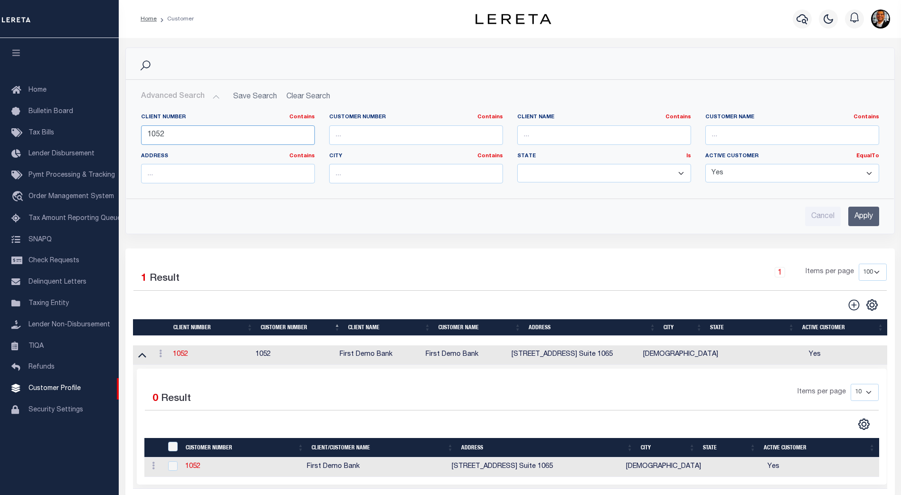
drag, startPoint x: 181, startPoint y: 131, endPoint x: 135, endPoint y: 136, distance: 46.8
click at [135, 136] on div "Client Number Contains Contains Is 1052" at bounding box center [228, 133] width 188 height 39
click at [873, 213] on input "Apply" at bounding box center [863, 216] width 31 height 19
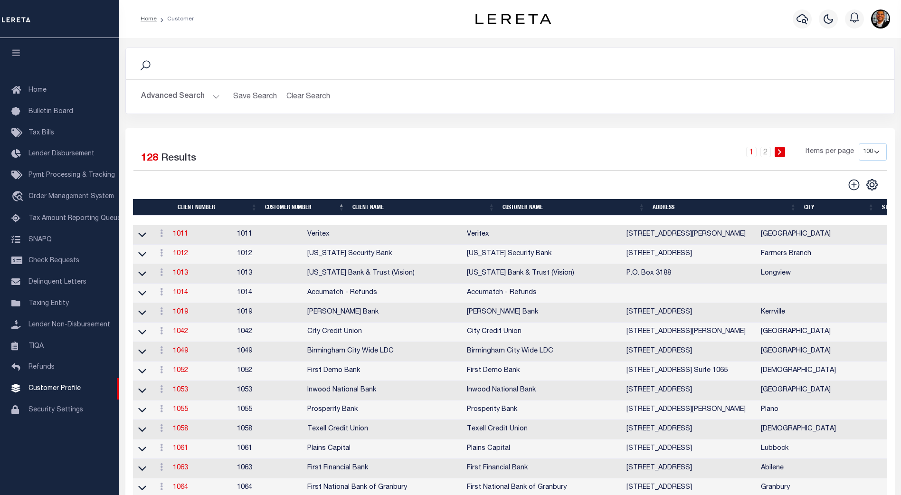
click at [372, 206] on th "Client Name" at bounding box center [424, 207] width 150 height 17
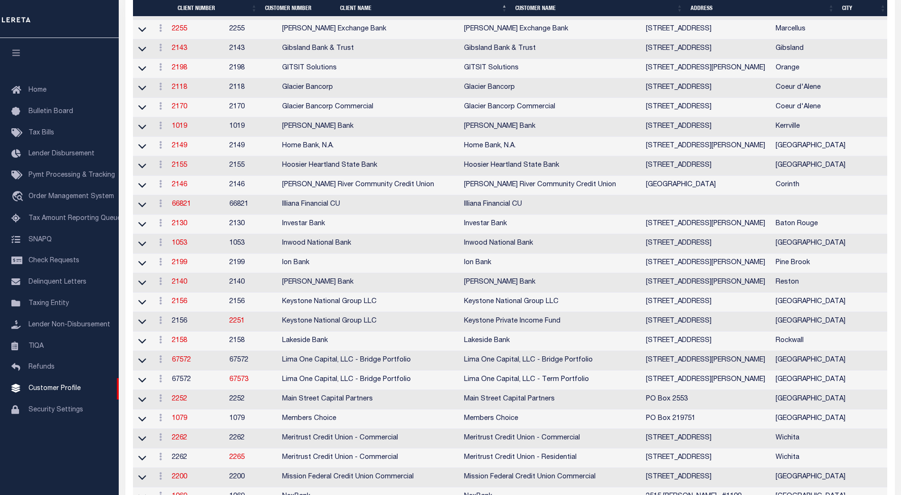
scroll to position [1188, 0]
drag, startPoint x: 647, startPoint y: 391, endPoint x: 509, endPoint y: 389, distance: 137.8
click at [509, 372] on tr "ACTIONS View 67572 67572 Lima One Capital, LLC - Bridge Portfolio Lima One Capi…" at bounding box center [587, 361] width 908 height 19
drag, startPoint x: 623, startPoint y: 410, endPoint x: 496, endPoint y: 412, distance: 127.3
click at [496, 391] on tr "ACTIONS View 67572 67573 Lima One Capital, LLC - Bridge Portfolio Lima One Capi…" at bounding box center [587, 381] width 908 height 19
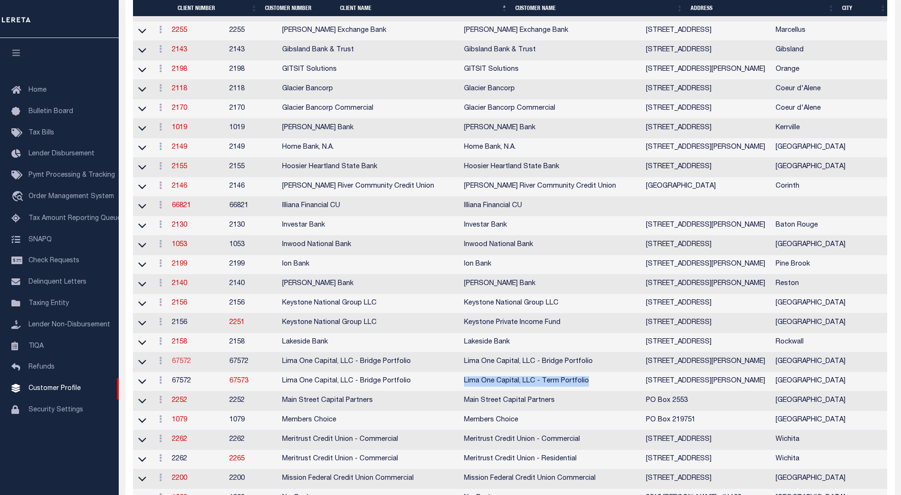
click at [191, 365] on link "67572" at bounding box center [181, 361] width 19 height 7
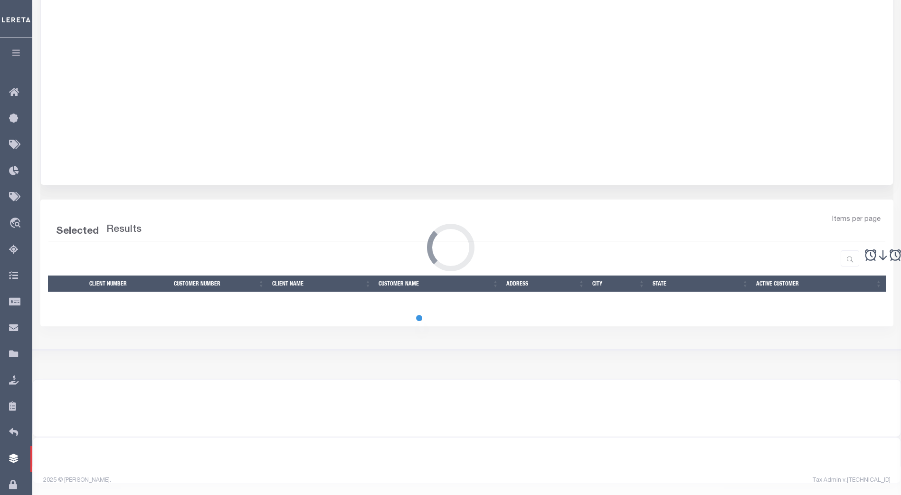
select select
type input "Lima One Capital, LLC - Bridge Portfolio"
type input "67572"
type input "Lima One Capital, LLC - Bridge Portfolio"
type input "Samantha"
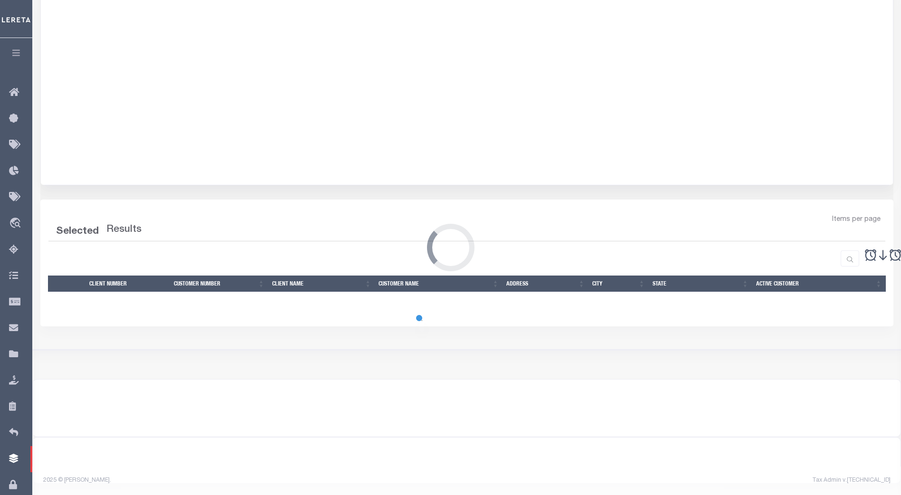
type input "Moua"
select select "Residential"
type input "Sean Galaise"
type input "[PERSON_NAME]"
select select "Tier 3"
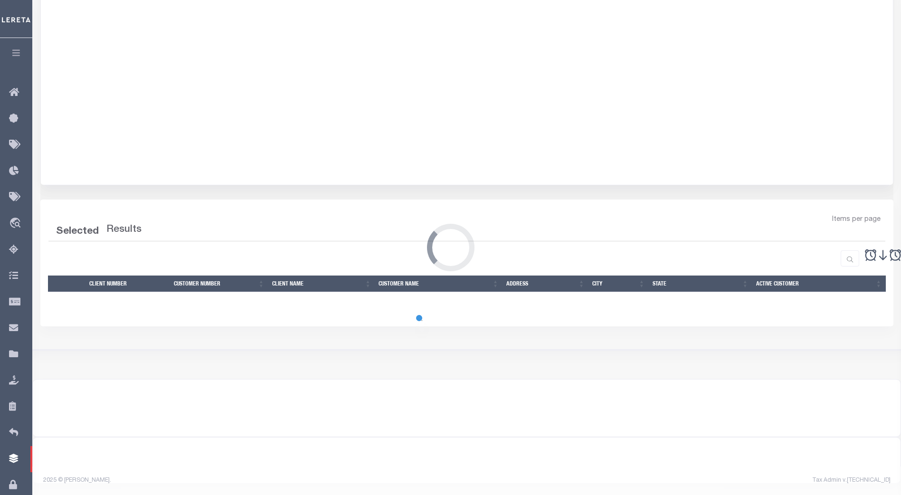
select select "OTH"
checkbox input "true"
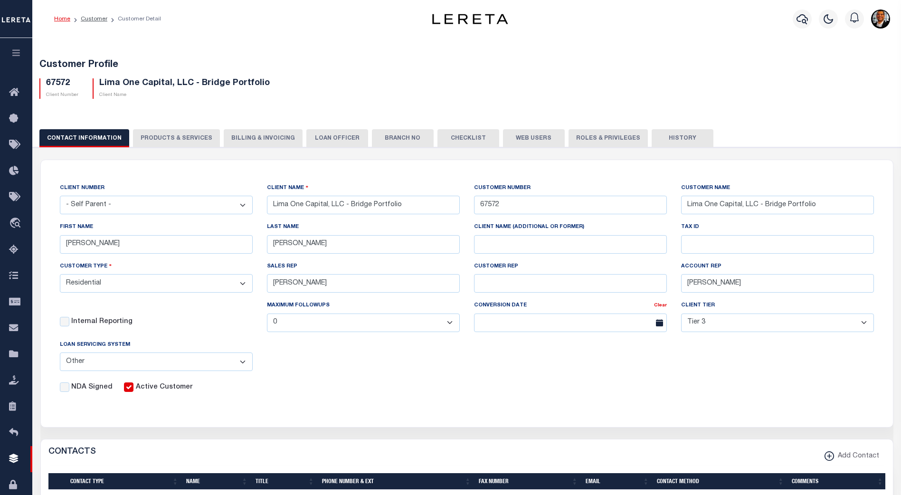
click at [522, 137] on button "Web Users" at bounding box center [534, 138] width 62 height 18
select select "100"
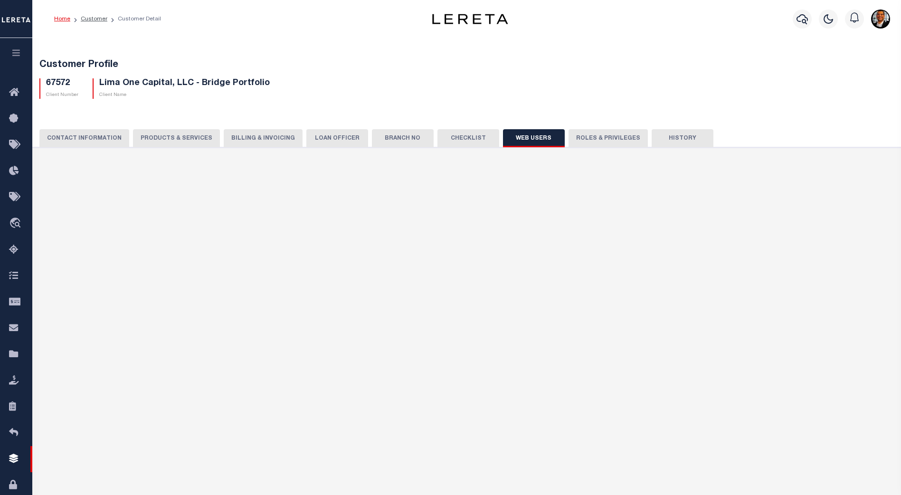
select select "100"
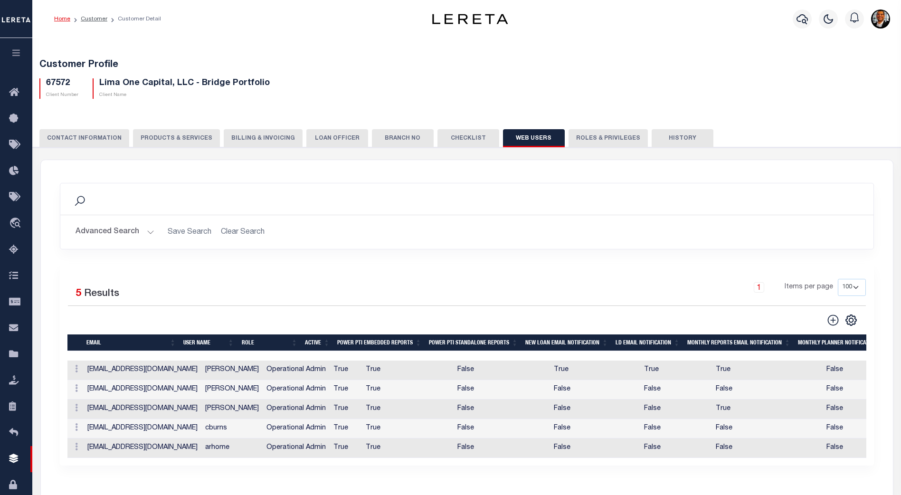
click at [93, 139] on button "CONTACT INFORMATION" at bounding box center [84, 138] width 90 height 18
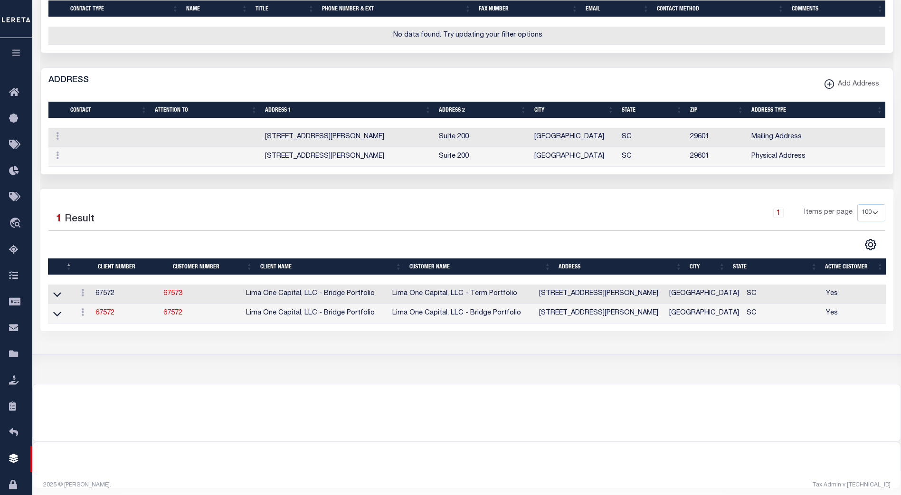
scroll to position [475, 0]
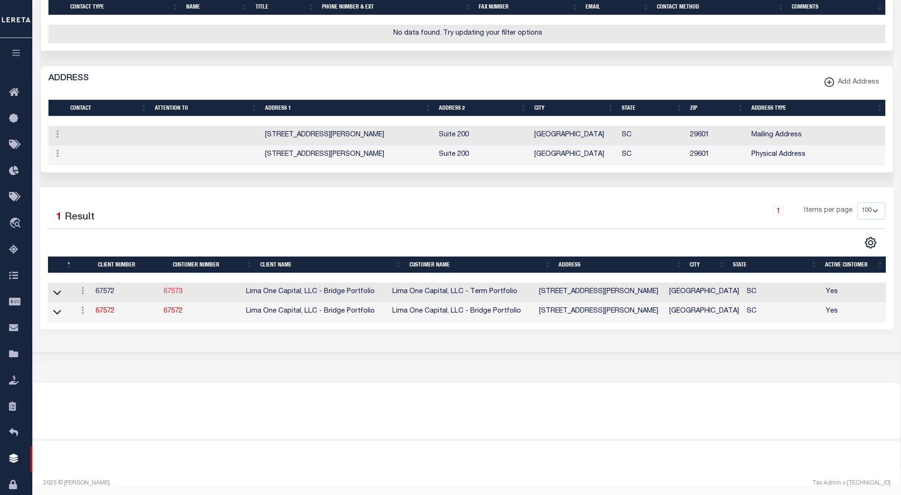
click at [182, 295] on link "67573" at bounding box center [172, 291] width 19 height 7
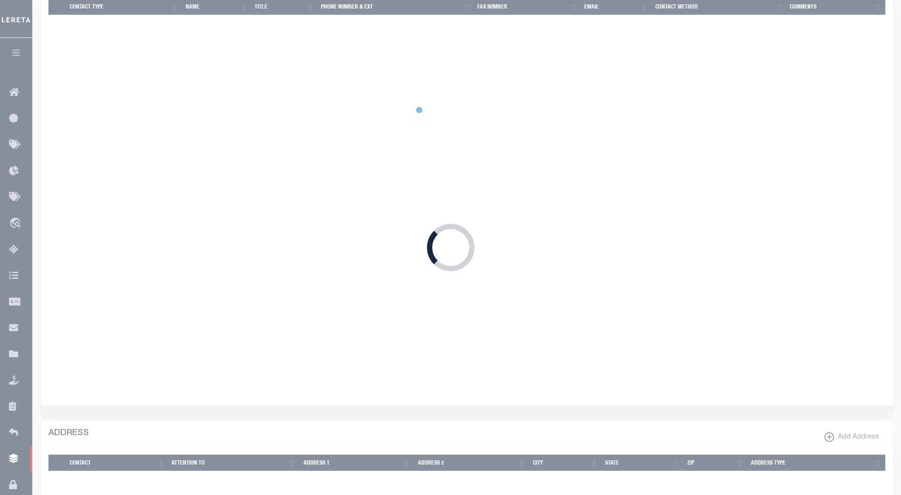
select select "2284"
type input "67573"
type input "Lima One Capital, LLC - Term Portfolio"
type input "Dave"
type input "Hughes"
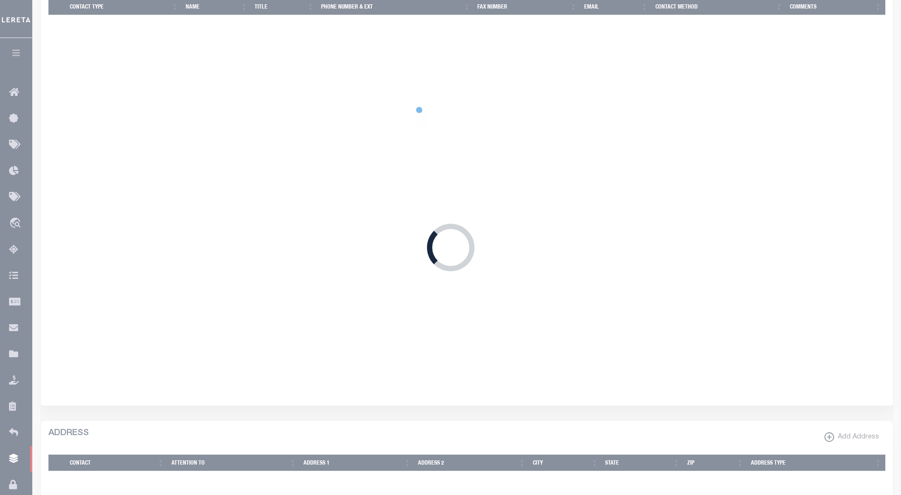
type input "Term Portfolio"
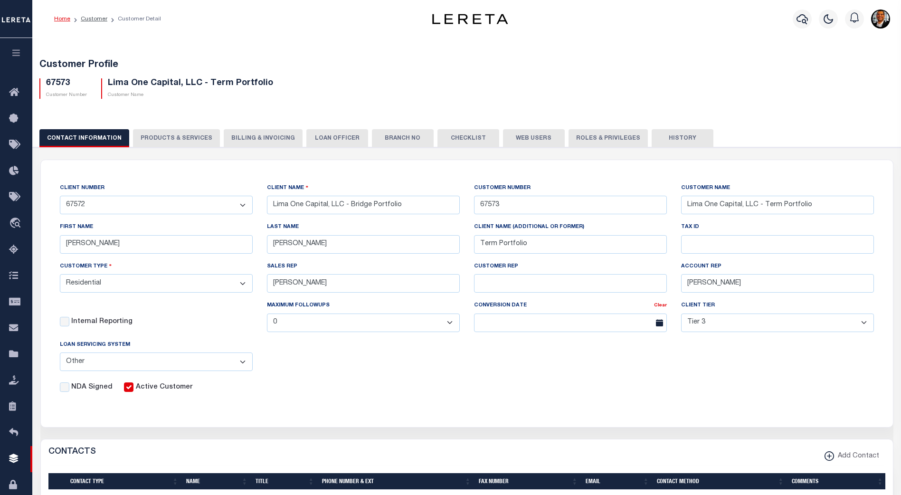
click at [525, 139] on button "Web Users" at bounding box center [534, 138] width 62 height 18
select select "100"
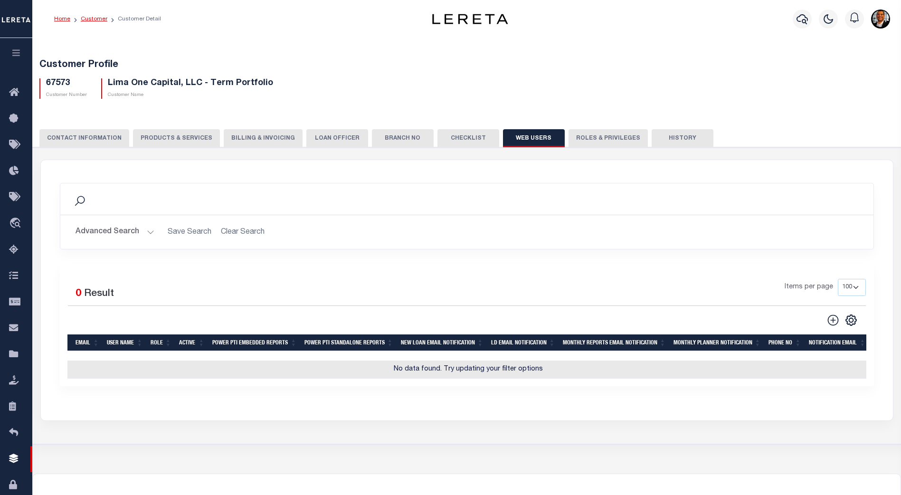
click at [91, 16] on link "Customer" at bounding box center [94, 19] width 27 height 6
